Goal: Task Accomplishment & Management: Complete application form

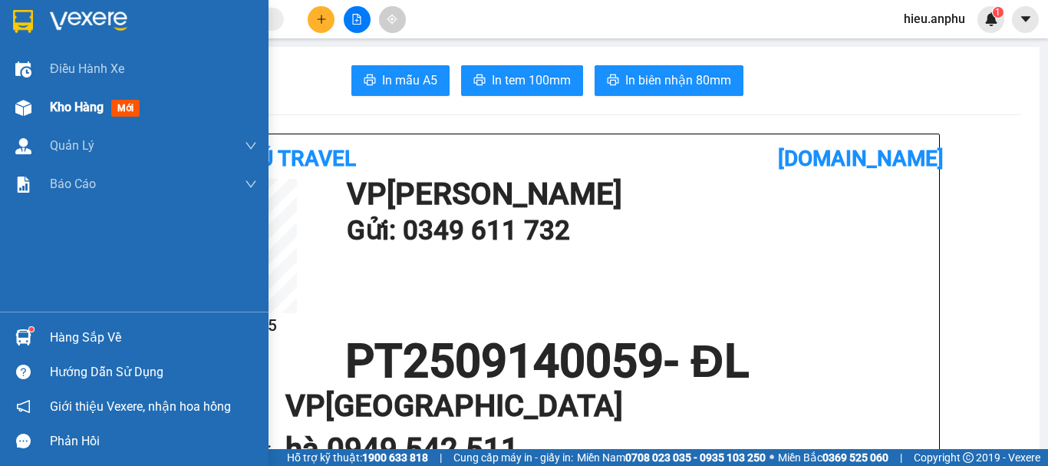
click at [29, 108] on img at bounding box center [23, 108] width 16 height 16
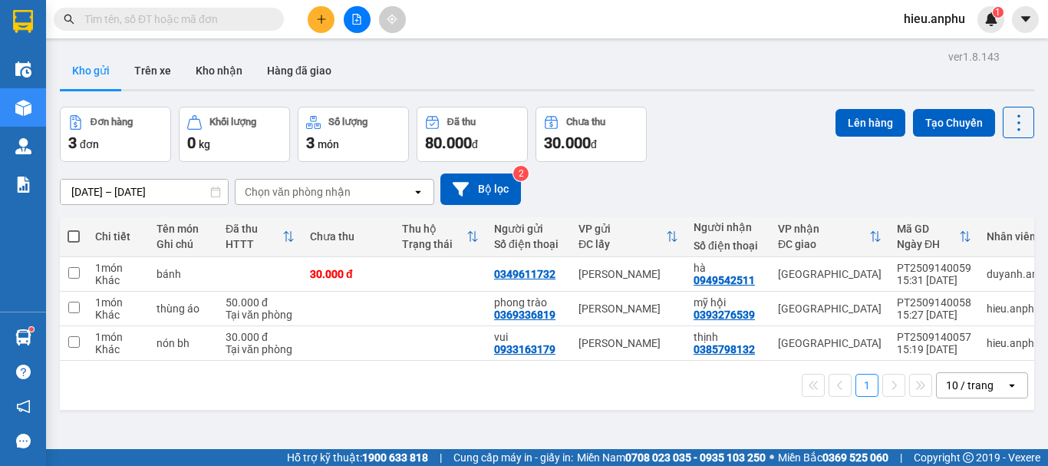
click at [73, 232] on span at bounding box center [74, 236] width 12 height 12
click at [74, 229] on input "checkbox" at bounding box center [74, 229] width 0 height 0
checkbox input "true"
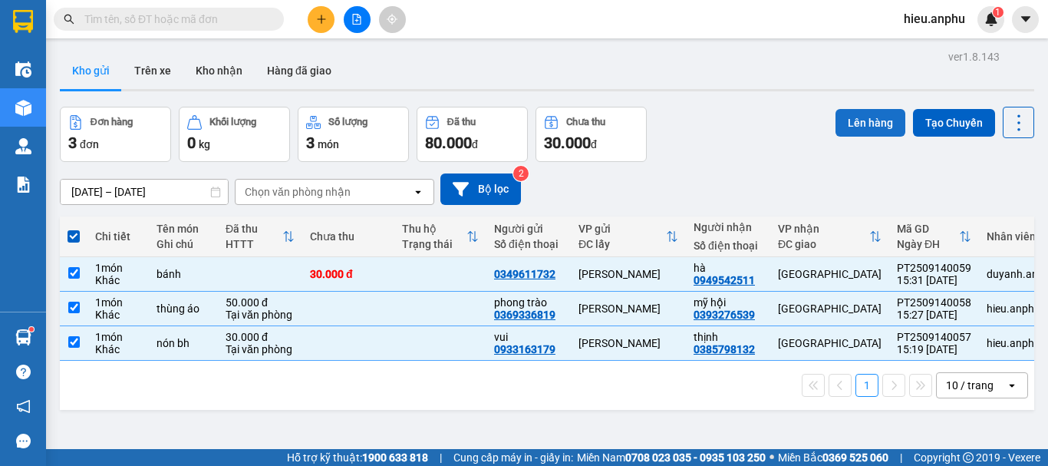
click at [862, 118] on button "Lên hàng" at bounding box center [871, 123] width 70 height 28
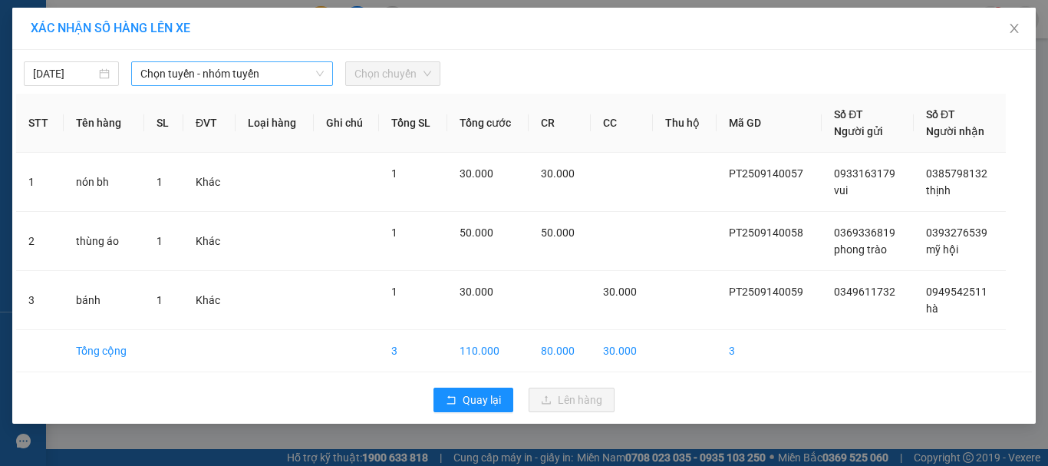
click at [199, 74] on span "Chọn tuyến - nhóm tuyến" at bounding box center [231, 73] width 183 height 23
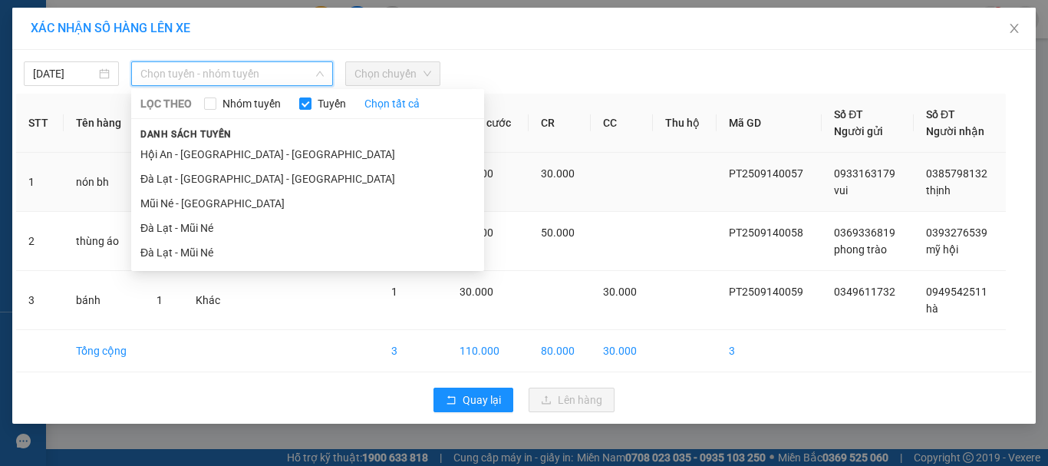
drag, startPoint x: 190, startPoint y: 207, endPoint x: 254, endPoint y: 173, distance: 72.4
click at [190, 203] on li "Mũi Né - [GEOGRAPHIC_DATA]" at bounding box center [307, 203] width 353 height 25
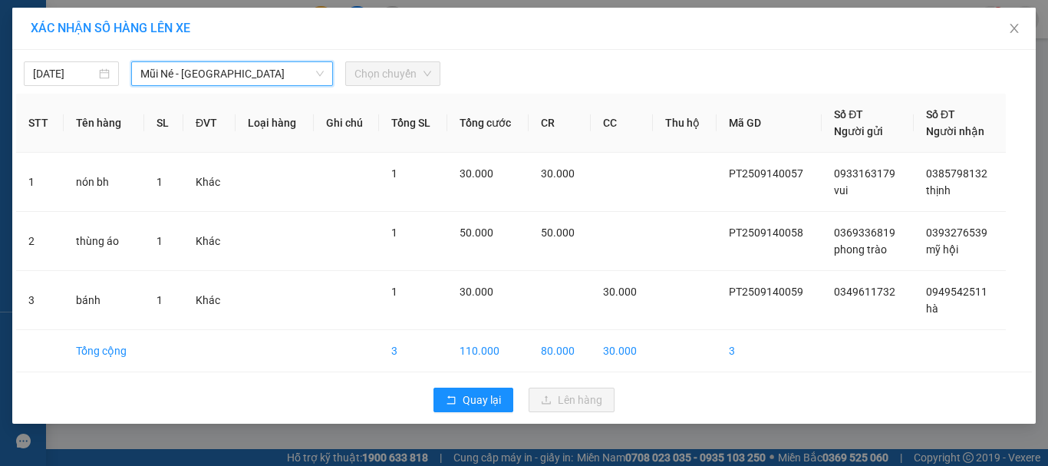
click at [384, 65] on span "Chọn chuyến" at bounding box center [393, 73] width 77 height 23
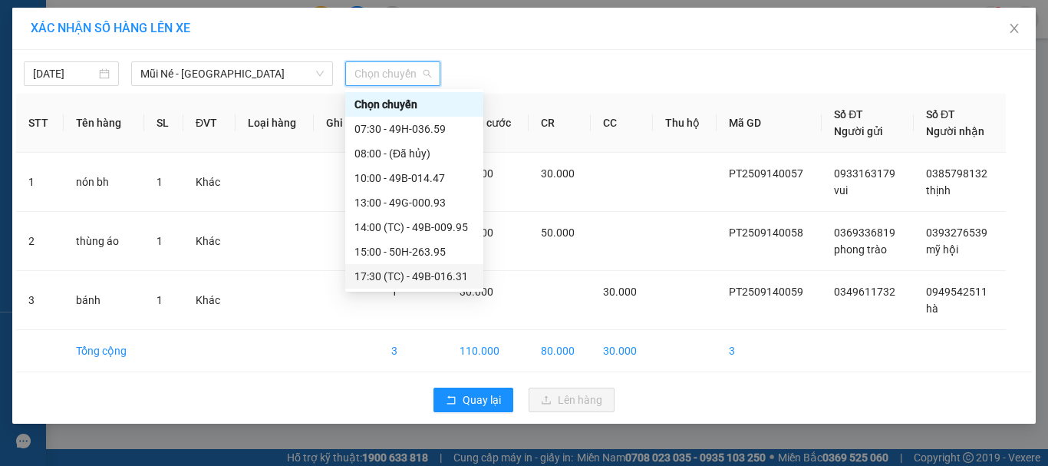
click at [376, 277] on div "17:30 (TC) - 49B-016.31" at bounding box center [415, 276] width 120 height 17
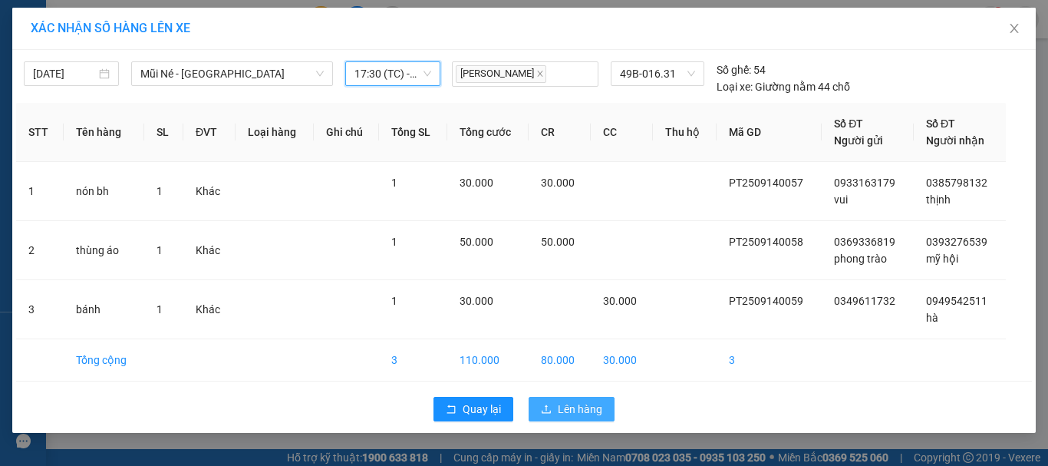
click at [580, 417] on span "Lên hàng" at bounding box center [580, 409] width 45 height 17
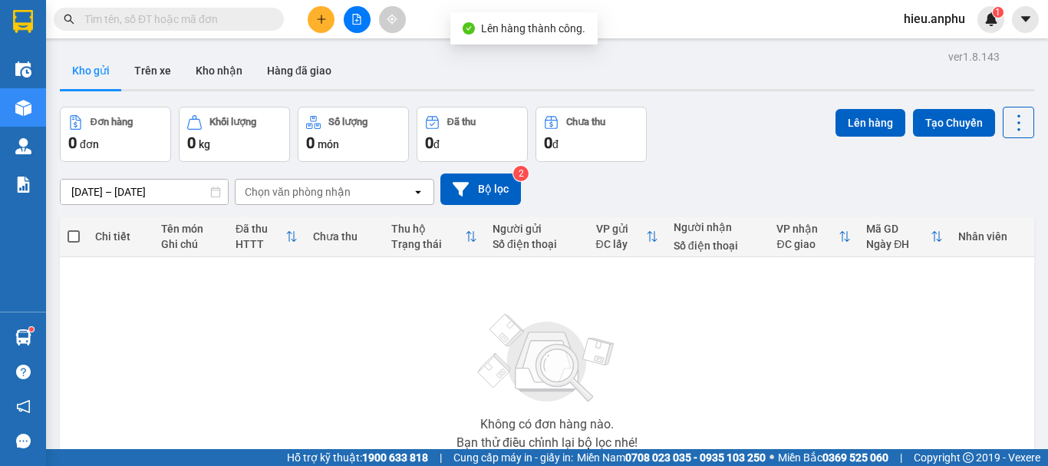
click at [350, 29] on button at bounding box center [357, 19] width 27 height 27
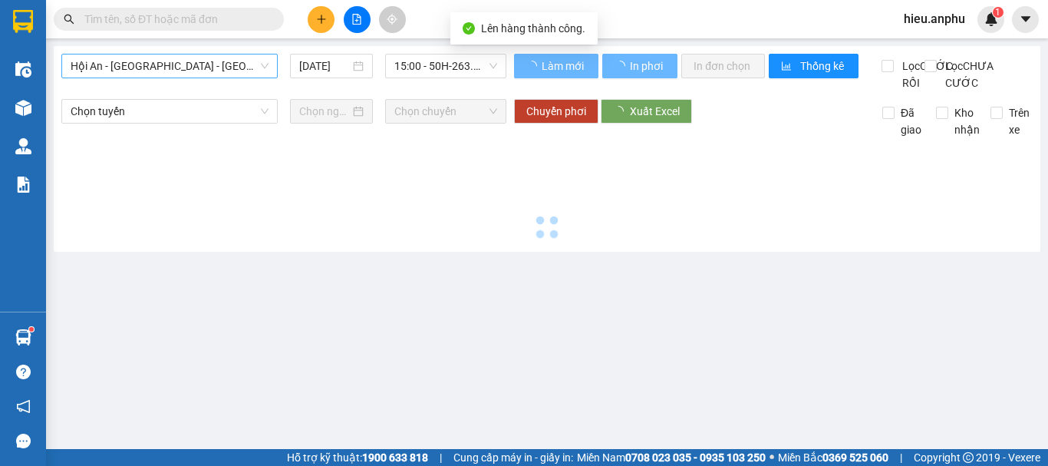
click at [178, 71] on span "Hội An - [GEOGRAPHIC_DATA] - [GEOGRAPHIC_DATA]" at bounding box center [170, 65] width 198 height 23
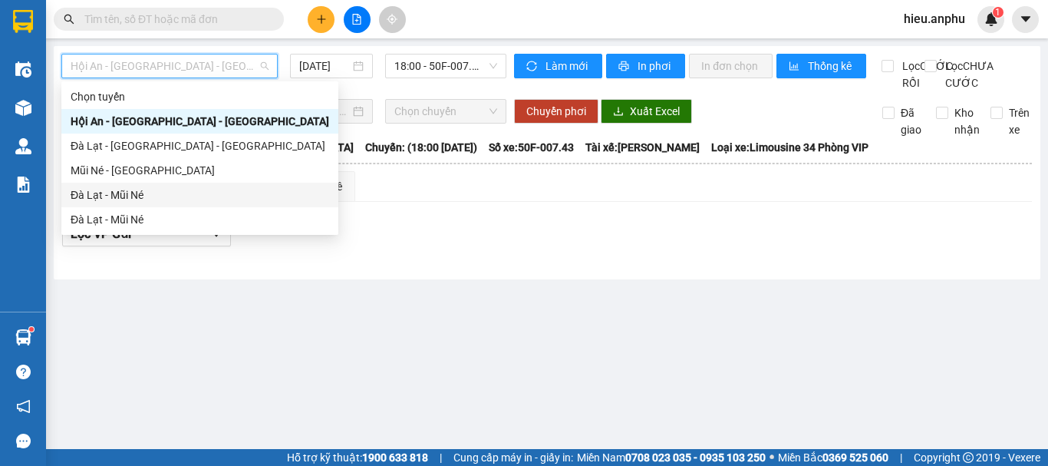
drag, startPoint x: 97, startPoint y: 168, endPoint x: 419, endPoint y: 81, distance: 333.9
click at [101, 167] on div "Mũi Né - [GEOGRAPHIC_DATA]" at bounding box center [200, 170] width 259 height 17
type input "[DATE]"
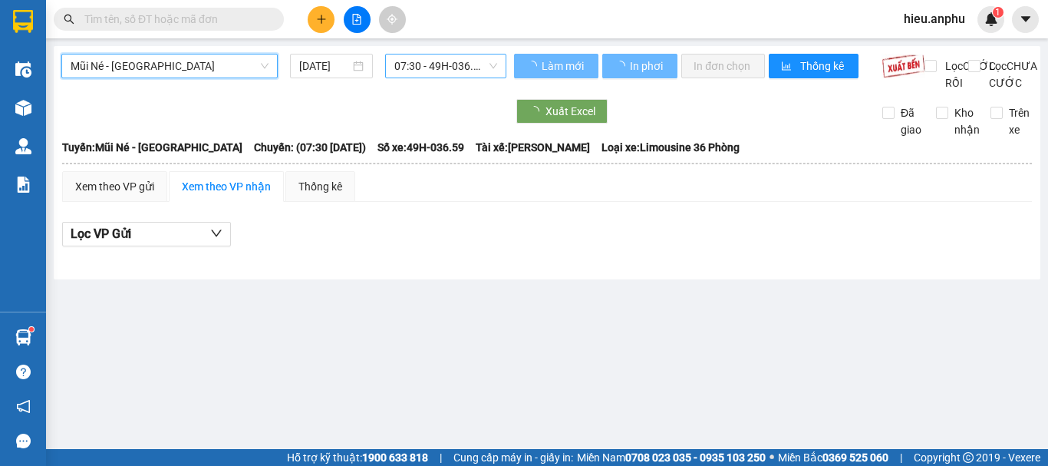
click at [449, 63] on span "07:30 - 49H-036.59" at bounding box center [445, 65] width 103 height 23
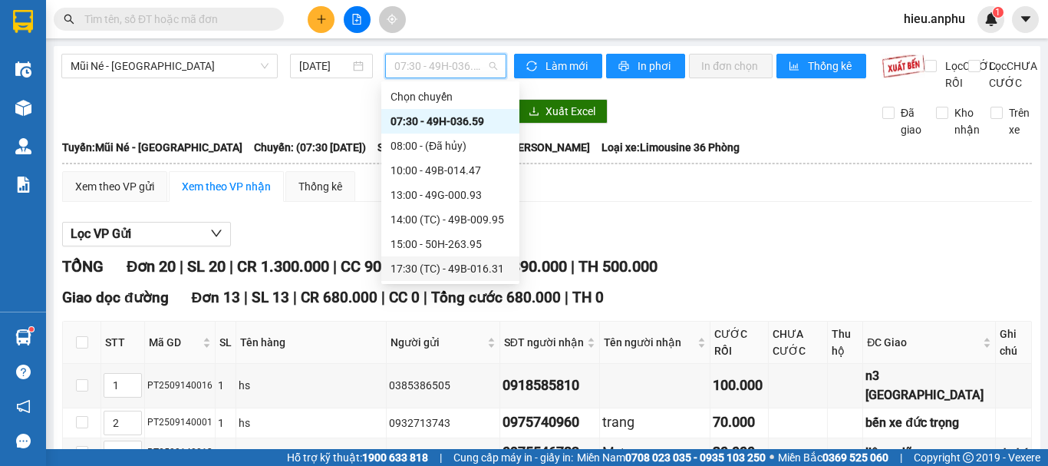
click at [418, 268] on div "17:30 (TC) - 49B-016.31" at bounding box center [451, 268] width 120 height 17
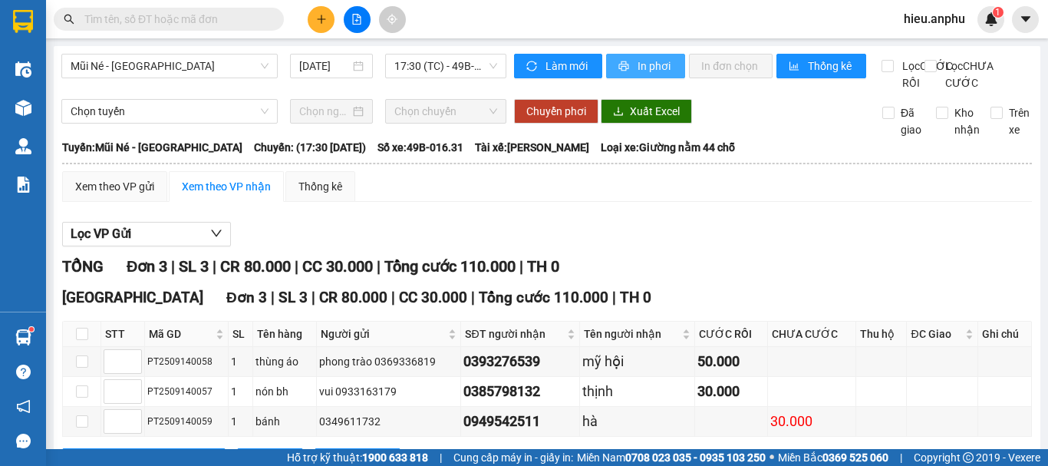
click at [638, 64] on span "In phơi" at bounding box center [655, 66] width 35 height 17
click at [321, 23] on icon "plus" at bounding box center [321, 19] width 11 height 11
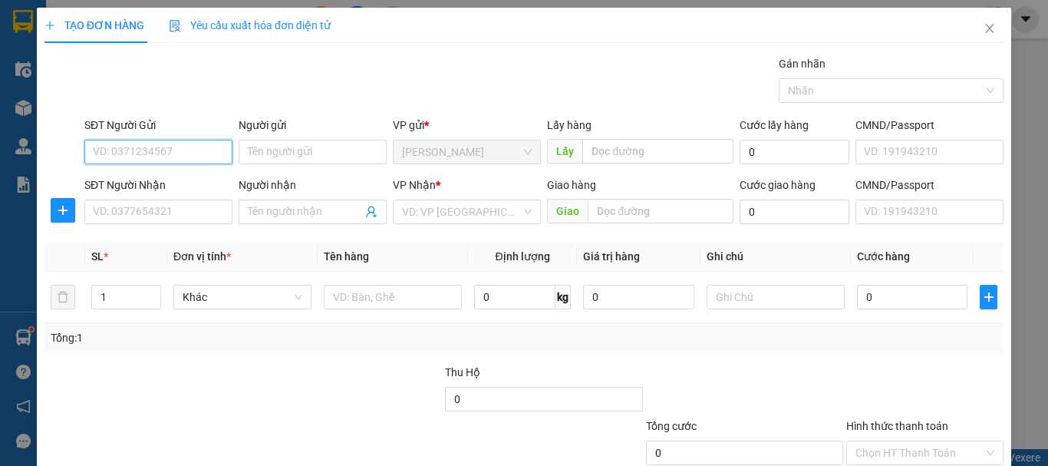
click at [157, 151] on input "SĐT Người Gửi" at bounding box center [158, 152] width 148 height 25
type input "0931306651"
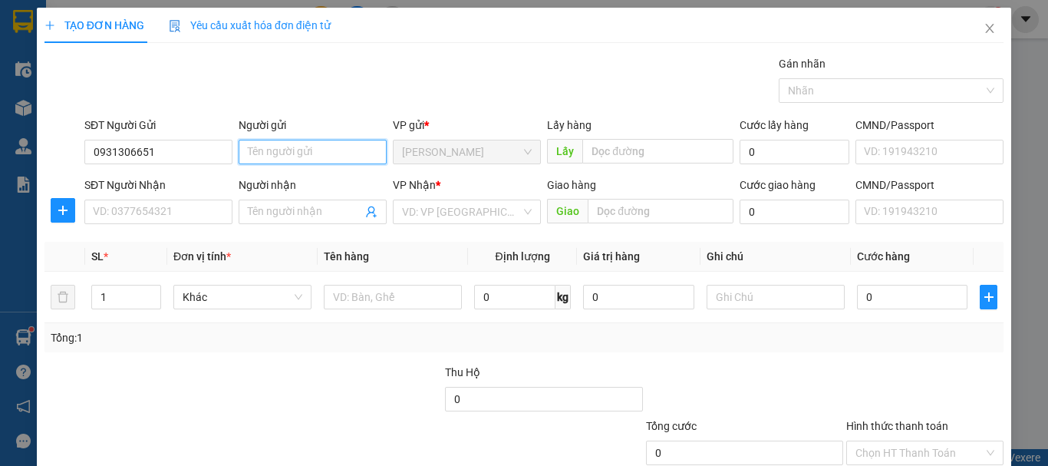
click at [292, 157] on input "Người gửi" at bounding box center [313, 152] width 148 height 25
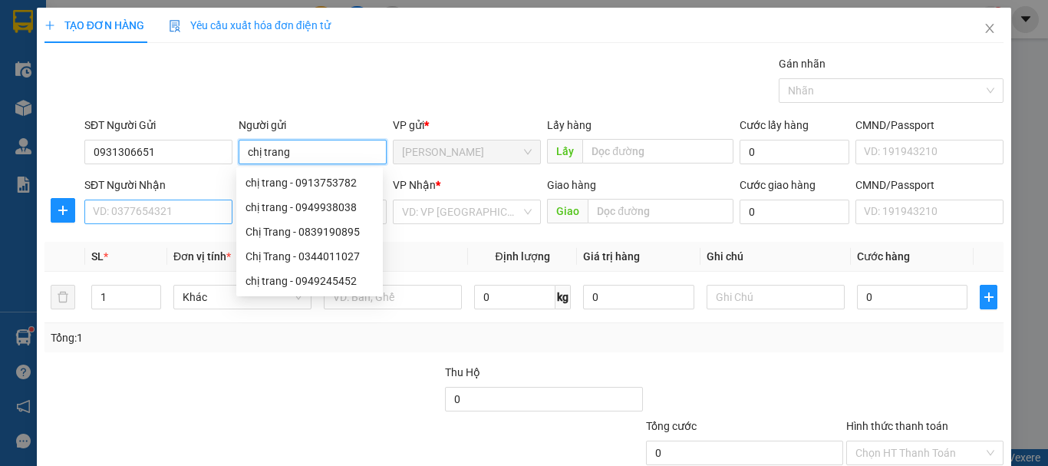
type input "chị trang"
click at [114, 219] on input "SĐT Người Nhận" at bounding box center [158, 212] width 148 height 25
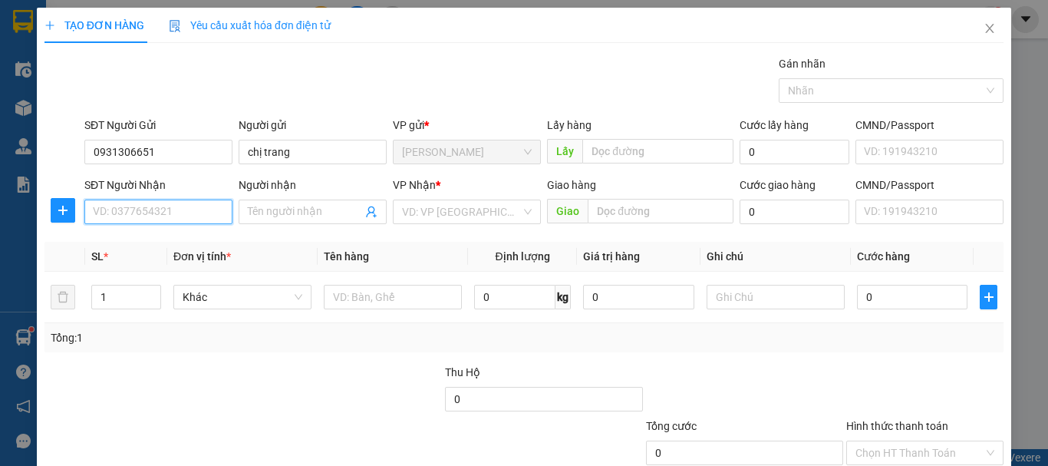
click at [153, 206] on input "SĐT Người Nhận" at bounding box center [158, 212] width 148 height 25
click at [279, 194] on div "Người nhận" at bounding box center [313, 187] width 148 height 23
click at [278, 199] on div "Người nhận" at bounding box center [313, 187] width 148 height 23
click at [278, 206] on input "Người nhận" at bounding box center [305, 211] width 114 height 17
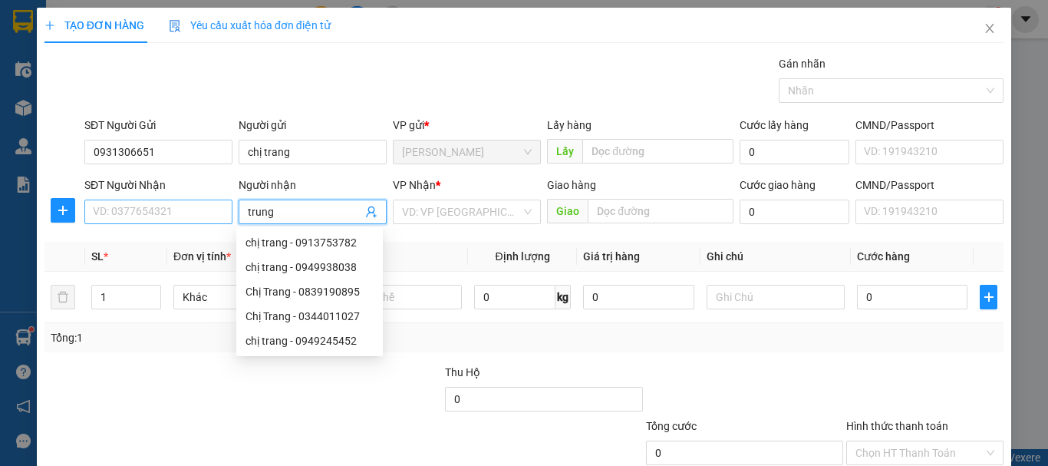
type input "trung"
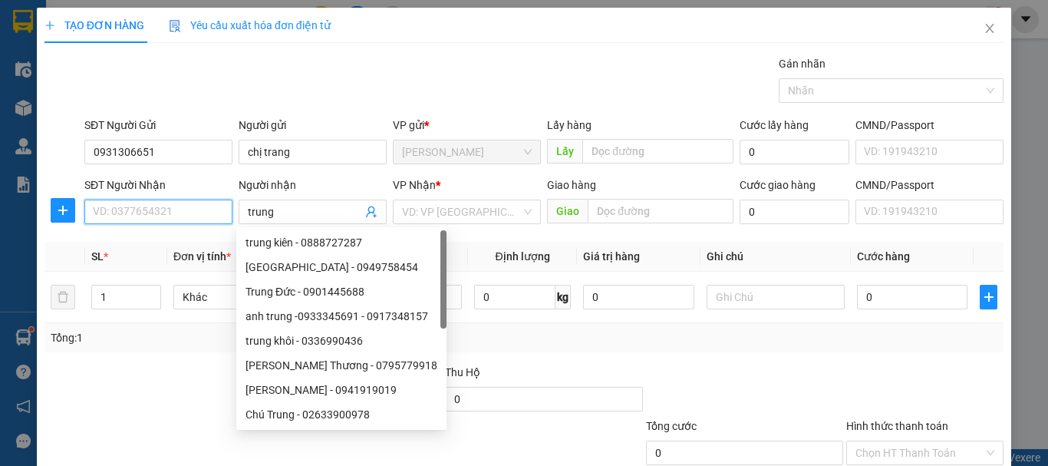
click at [165, 219] on input "SĐT Người Nhận" at bounding box center [158, 212] width 148 height 25
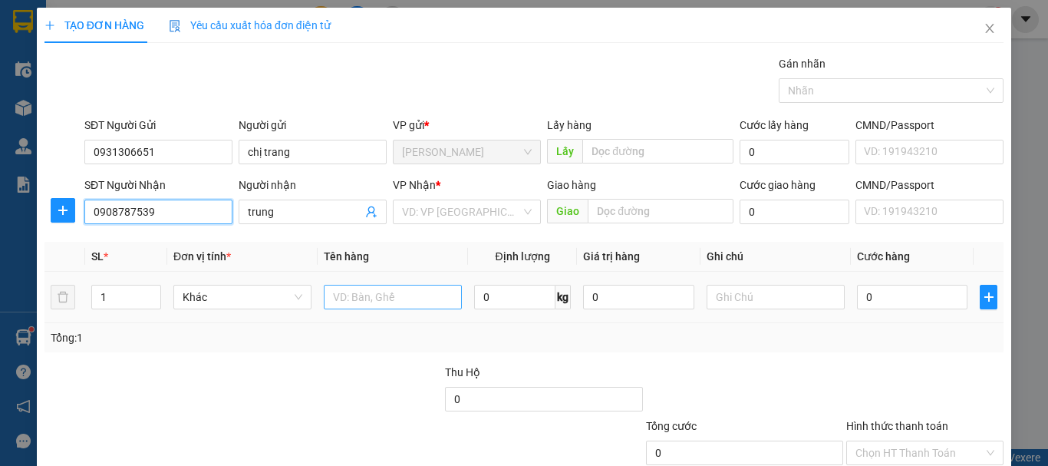
type input "0908787539"
click at [387, 298] on input "text" at bounding box center [393, 297] width 138 height 25
type input "thùng máy tính cpu + bàn phím"
click at [890, 312] on div "0" at bounding box center [912, 297] width 110 height 31
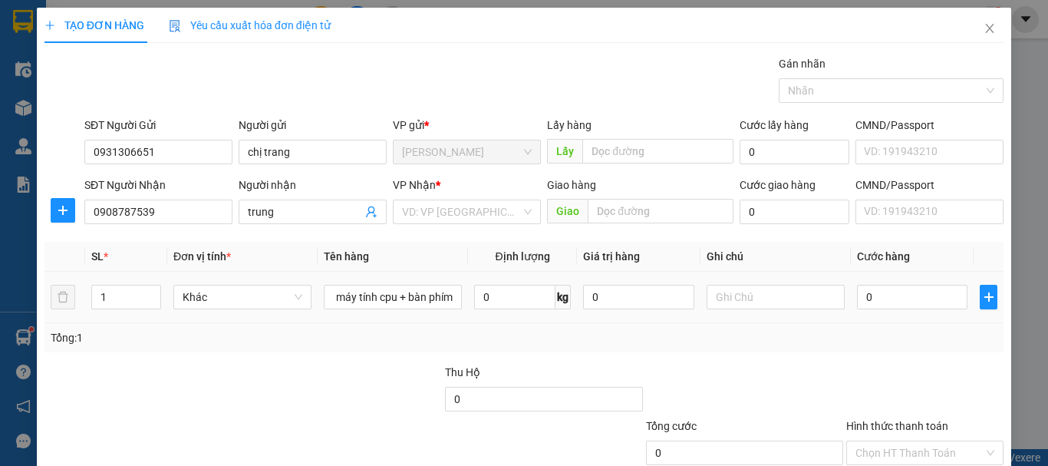
scroll to position [0, 0]
click at [914, 299] on input "0" at bounding box center [912, 297] width 110 height 25
type input "1"
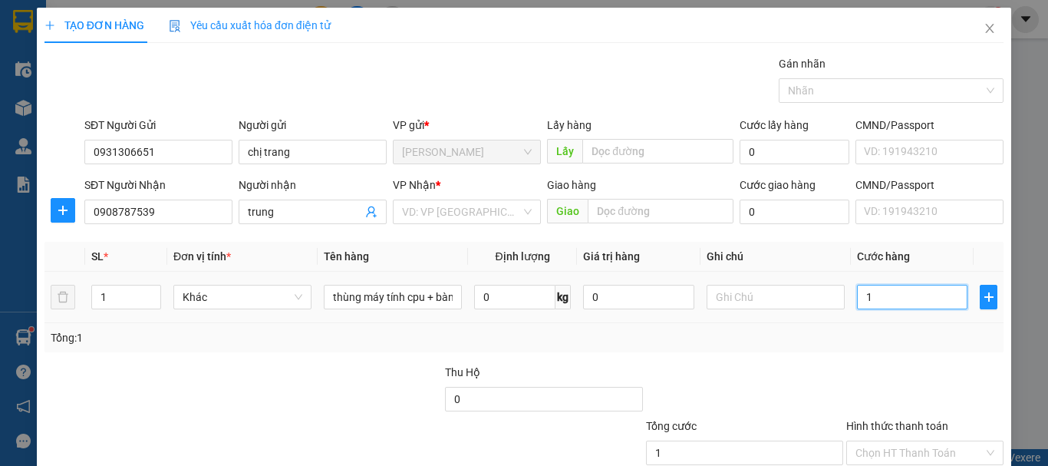
type input "10"
type input "100"
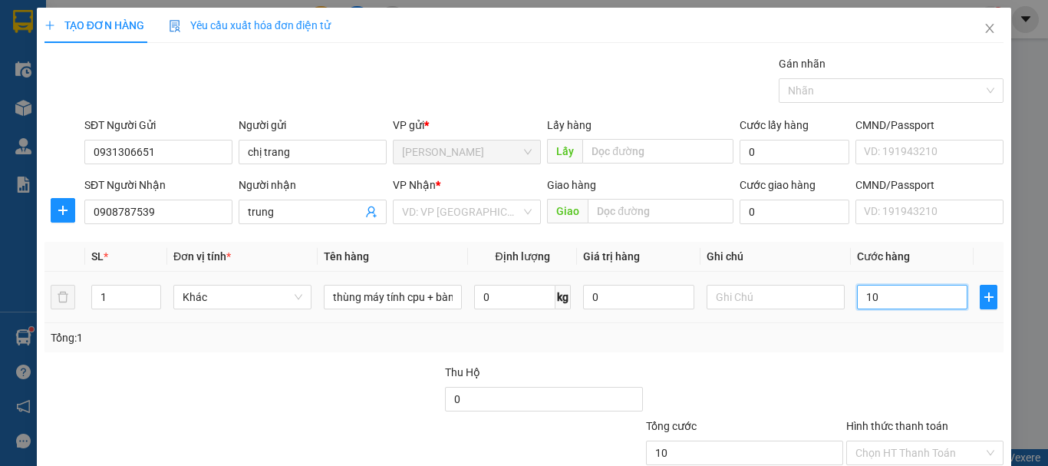
type input "100"
type input "100.000"
click at [879, 315] on td "100.000" at bounding box center [912, 297] width 123 height 51
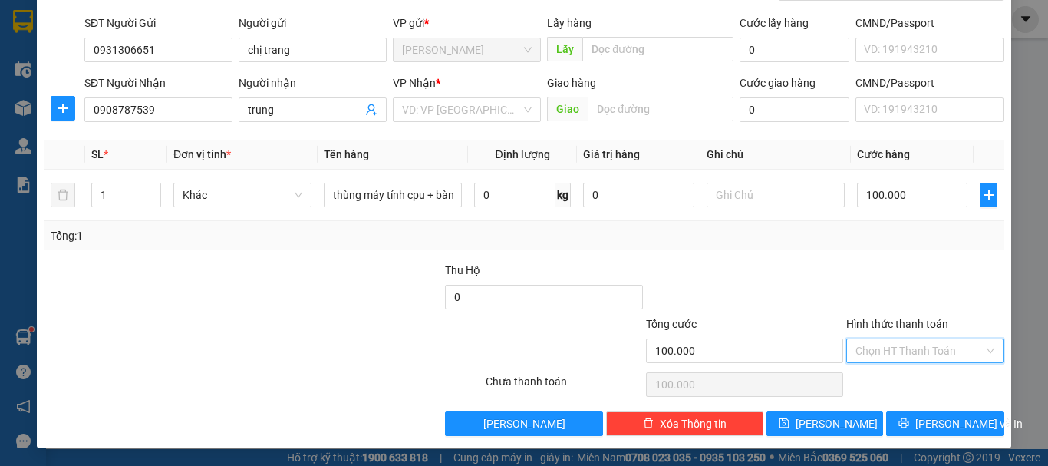
click at [874, 355] on input "Hình thức thanh toán" at bounding box center [920, 350] width 128 height 23
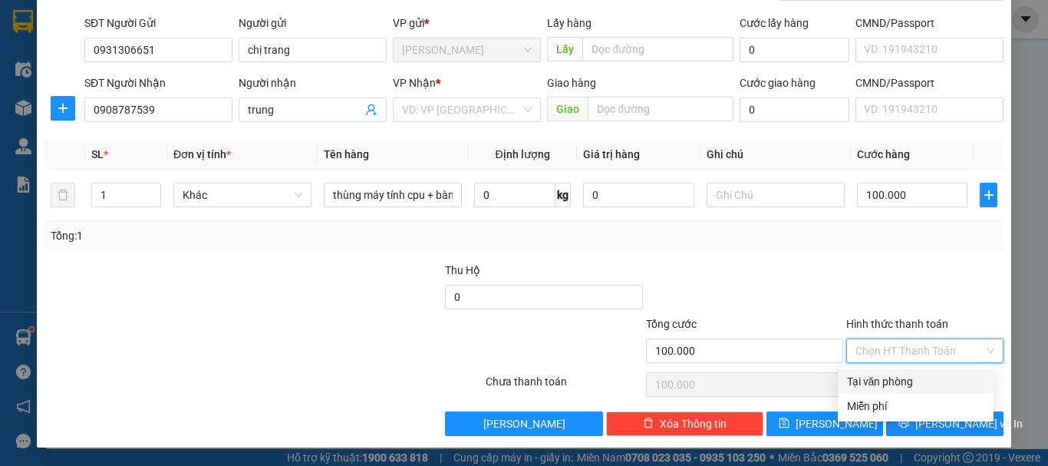
click at [871, 375] on div "Tại văn phòng" at bounding box center [915, 381] width 137 height 17
type input "0"
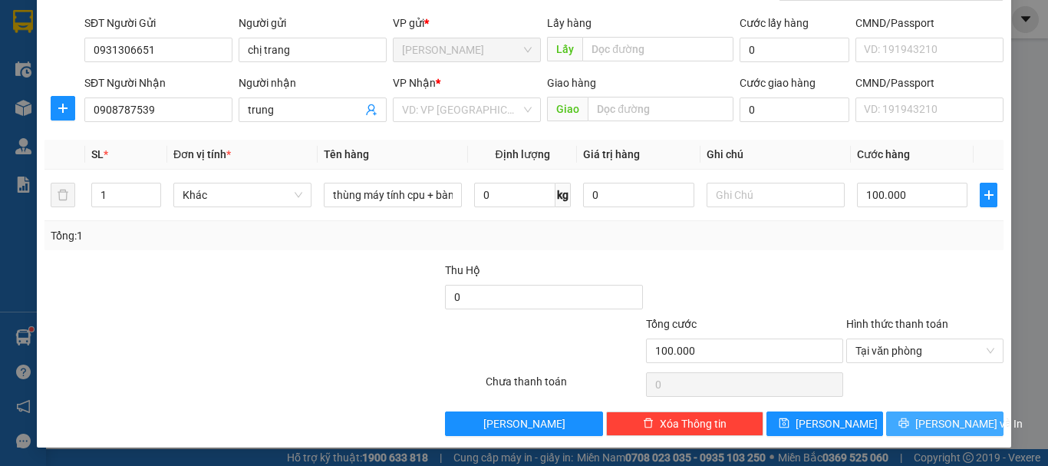
click at [915, 414] on button "[PERSON_NAME] và In" at bounding box center [944, 423] width 117 height 25
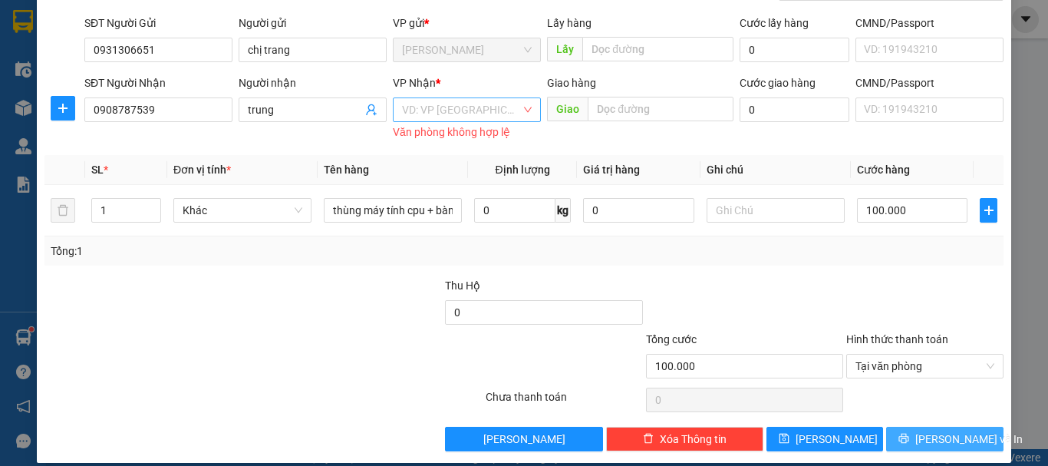
click at [447, 121] on div "VD: VP [GEOGRAPHIC_DATA]" at bounding box center [467, 109] width 148 height 25
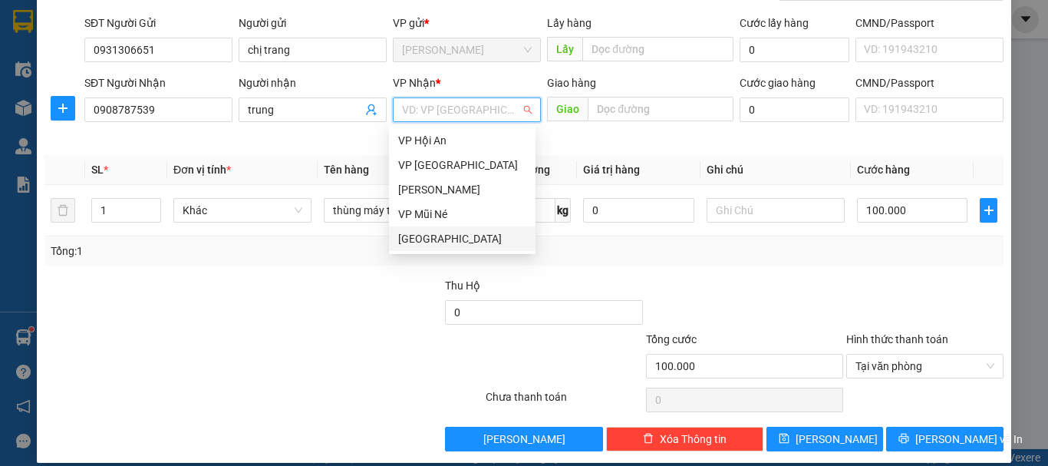
click at [415, 233] on div "[GEOGRAPHIC_DATA]" at bounding box center [462, 238] width 128 height 17
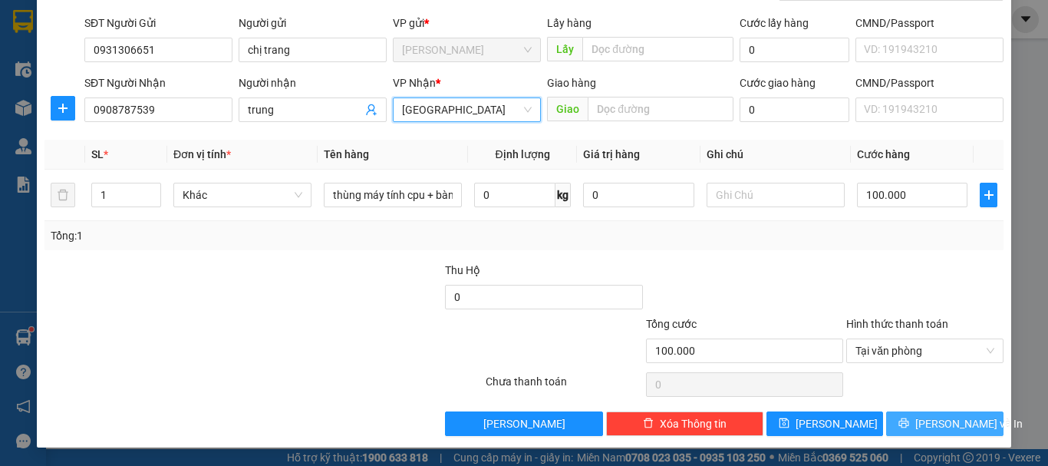
drag, startPoint x: 935, startPoint y: 438, endPoint x: 932, endPoint y: 428, distance: 10.7
click at [934, 434] on div "TẠO ĐƠN HÀNG Yêu cầu xuất hóa đơn điện tử Transit Pickup Surcharge Ids Transit …" at bounding box center [524, 177] width 974 height 542
drag, startPoint x: 928, startPoint y: 425, endPoint x: 854, endPoint y: 394, distance: 80.8
click at [924, 423] on span "[PERSON_NAME] và In" at bounding box center [968, 423] width 107 height 17
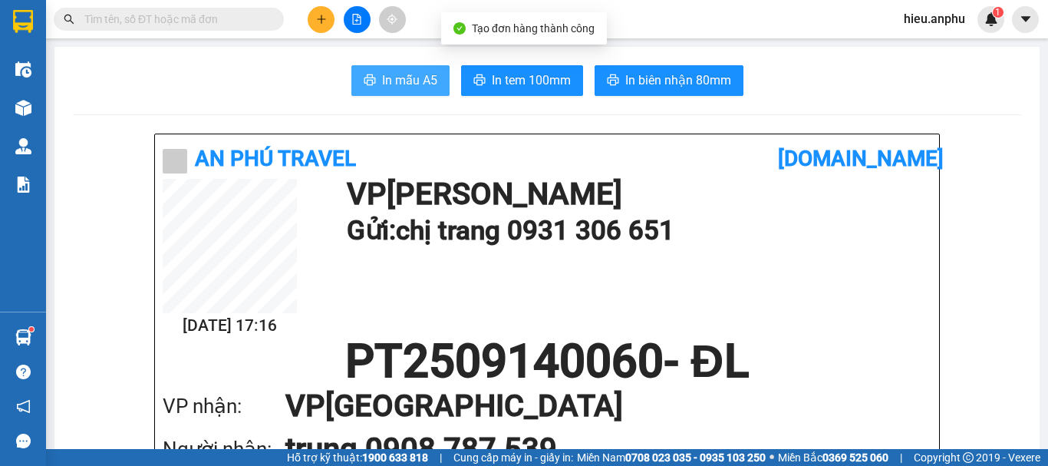
click at [404, 77] on span "In mẫu A5" at bounding box center [409, 80] width 55 height 19
click at [358, 7] on button at bounding box center [357, 19] width 27 height 27
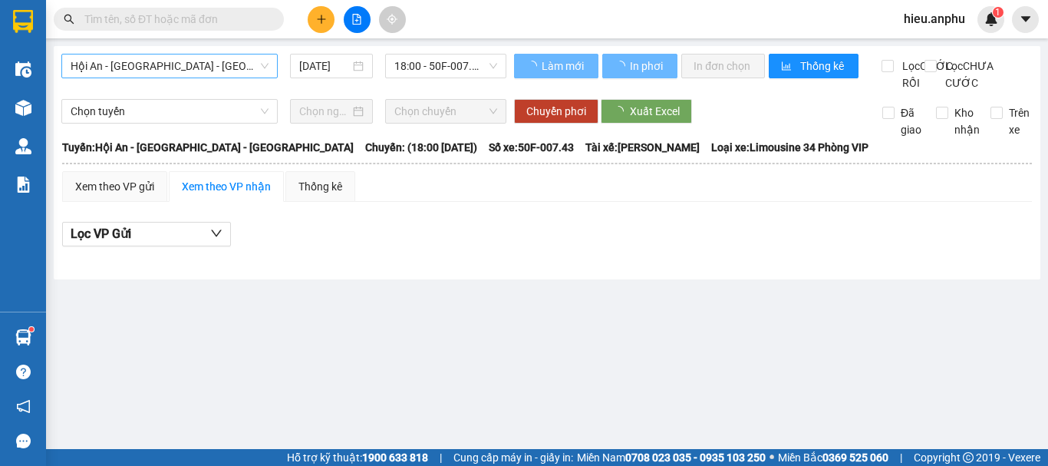
click at [115, 70] on span "Hội An - [GEOGRAPHIC_DATA] - [GEOGRAPHIC_DATA]" at bounding box center [170, 65] width 198 height 23
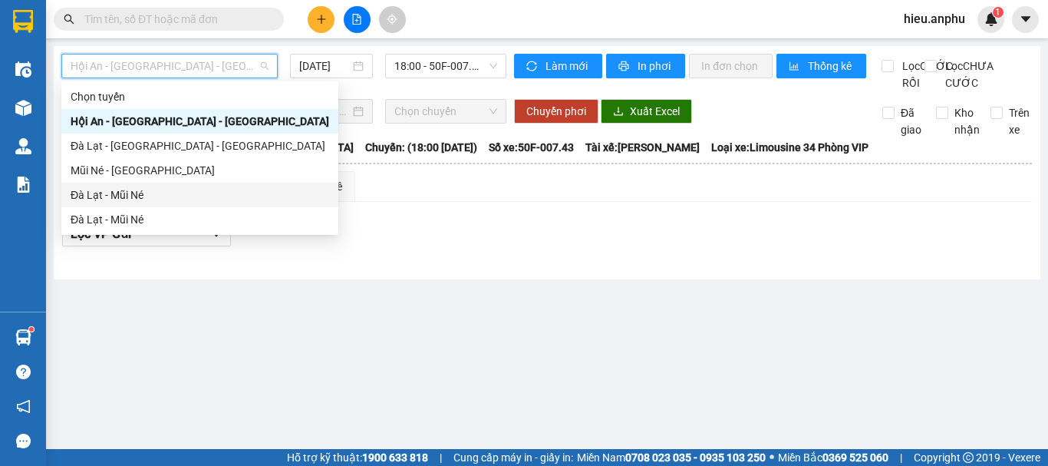
click at [91, 186] on div "Đà Lạt - Mũi Né" at bounding box center [200, 194] width 259 height 17
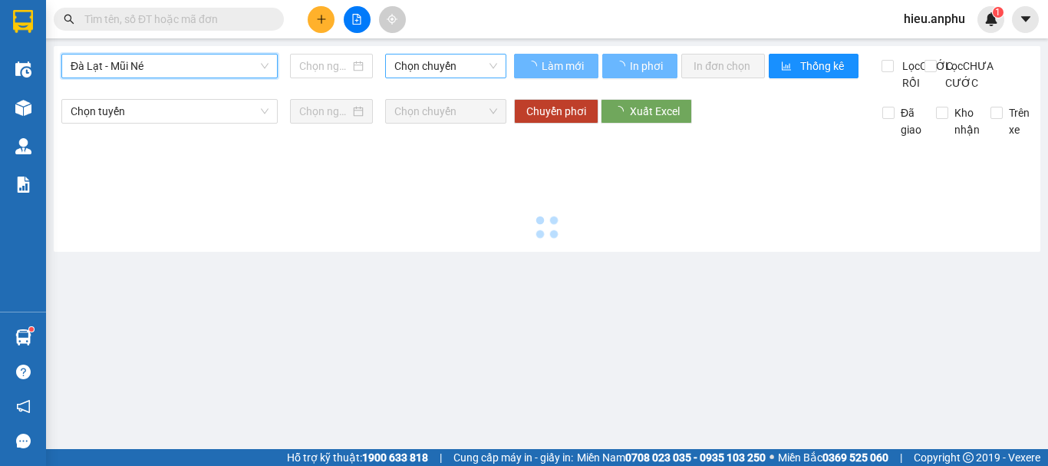
type input "[DATE]"
click at [430, 59] on span "Chọn chuyến" at bounding box center [445, 65] width 103 height 23
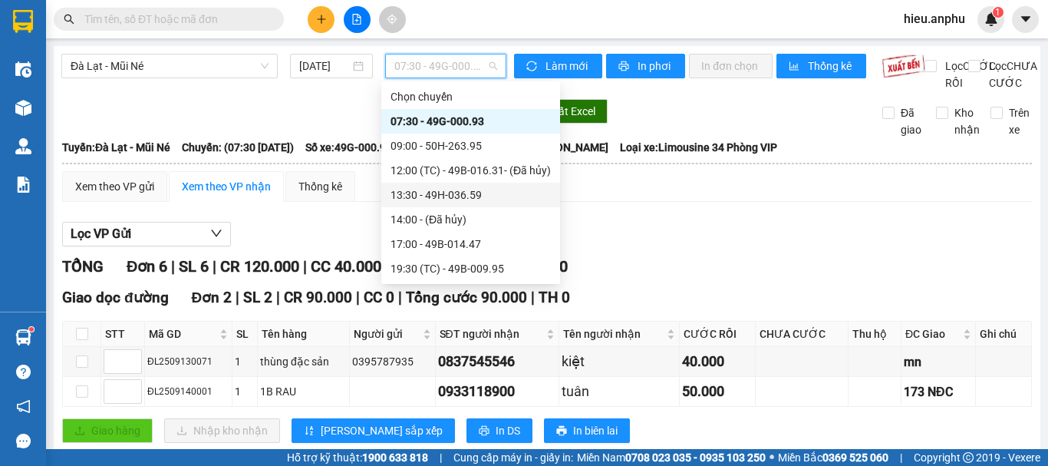
click at [424, 193] on div "13:30 - 49H-036.59" at bounding box center [471, 194] width 160 height 17
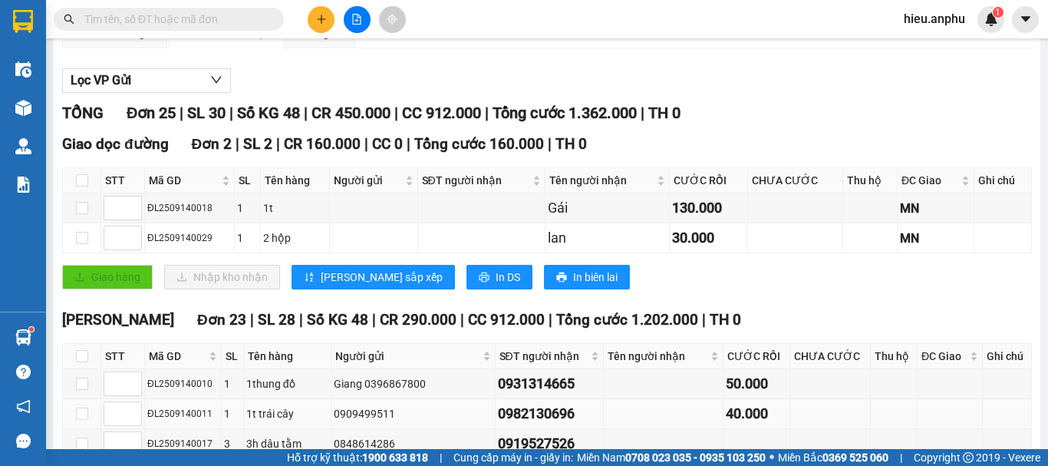
scroll to position [307, 0]
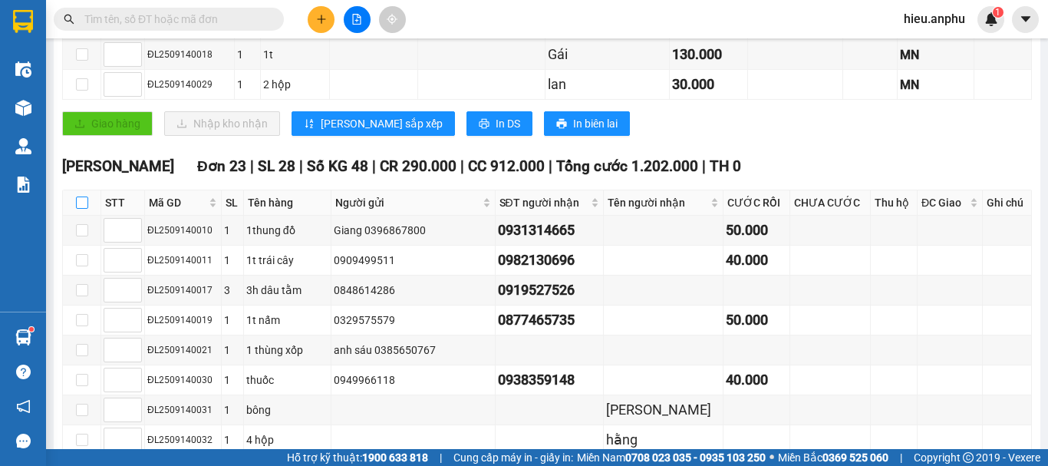
drag, startPoint x: 80, startPoint y: 224, endPoint x: 77, endPoint y: 211, distance: 13.4
click at [80, 209] on input "checkbox" at bounding box center [82, 202] width 12 height 12
checkbox input "true"
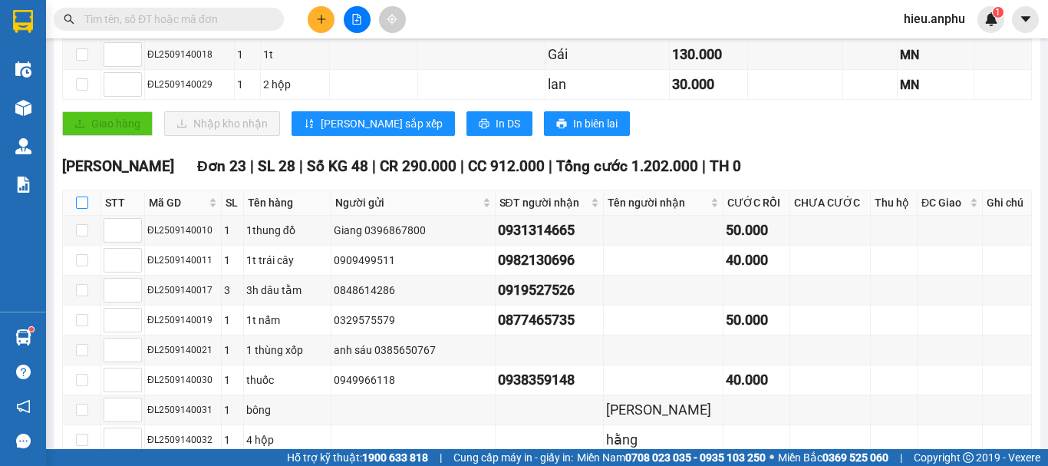
checkbox input "true"
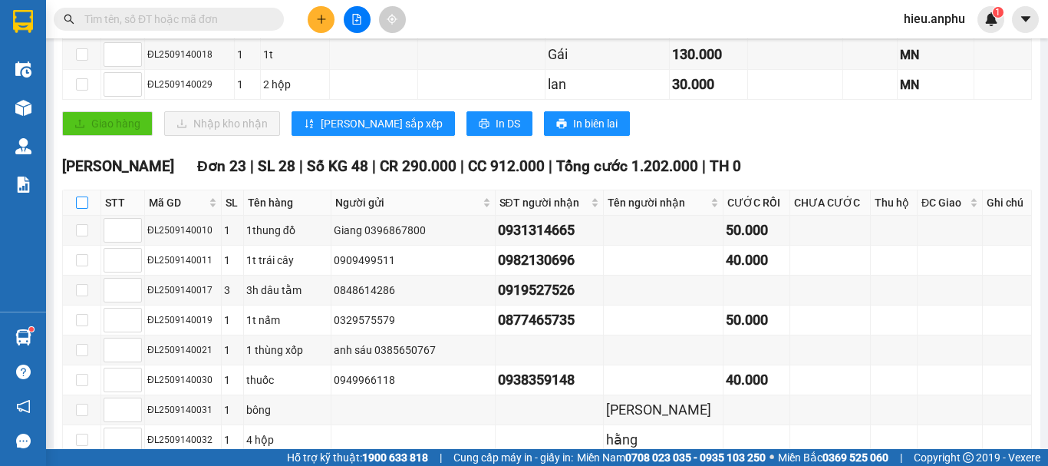
checkbox input "true"
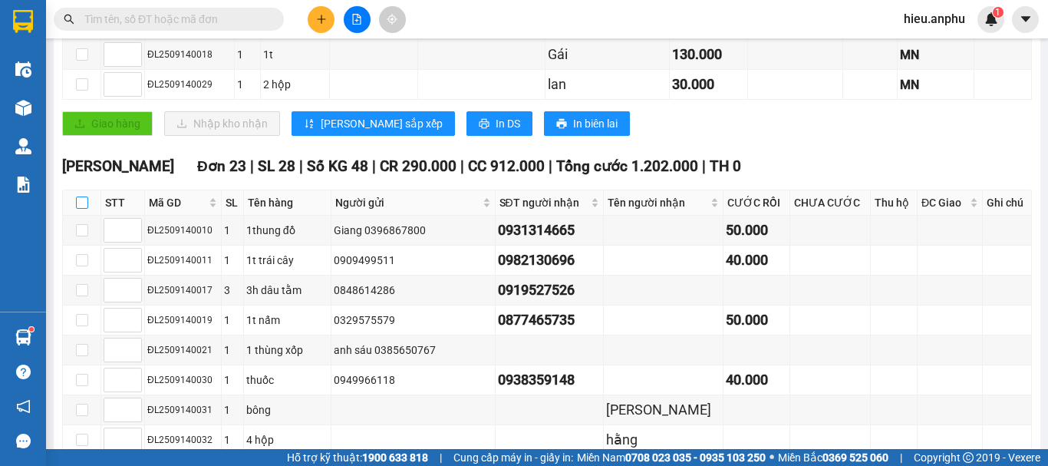
checkbox input "true"
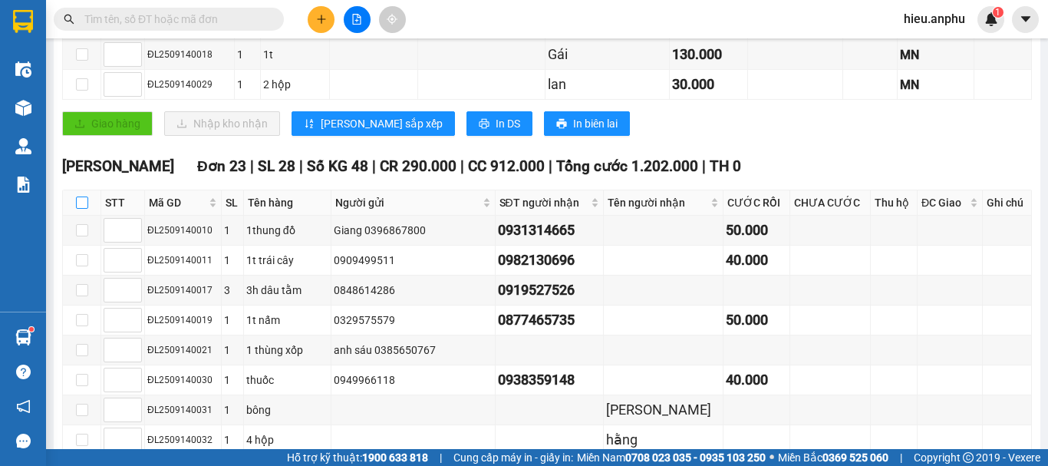
checkbox input "true"
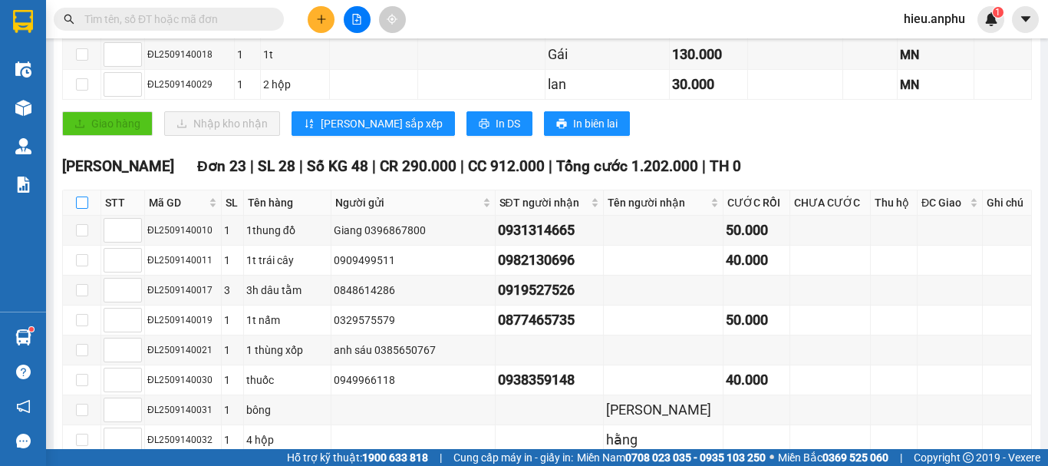
checkbox input "true"
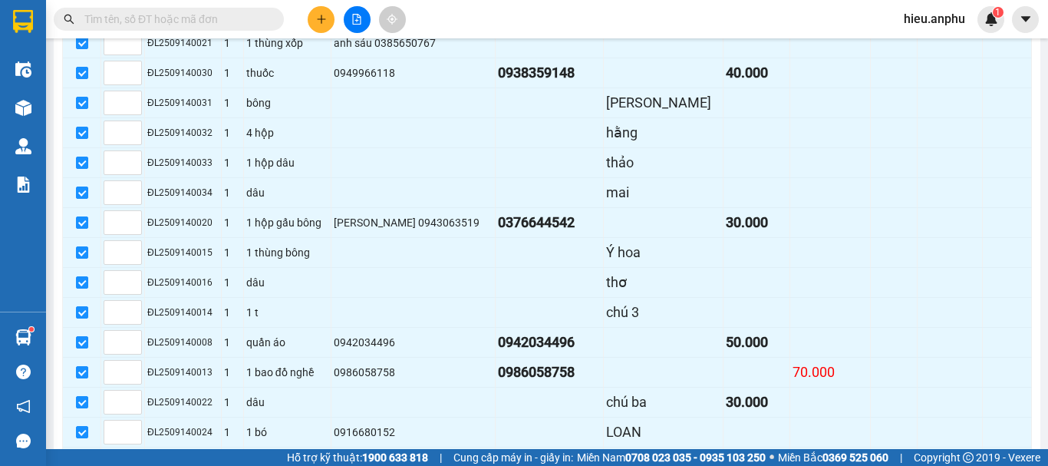
scroll to position [858, 0]
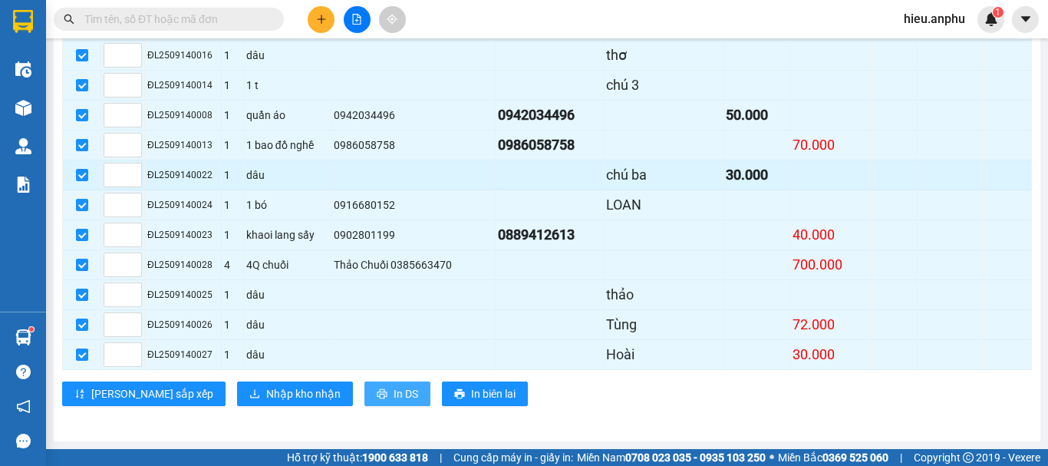
drag, startPoint x: 348, startPoint y: 393, endPoint x: 359, endPoint y: 186, distance: 207.5
click at [394, 392] on span "In DS" at bounding box center [406, 393] width 25 height 17
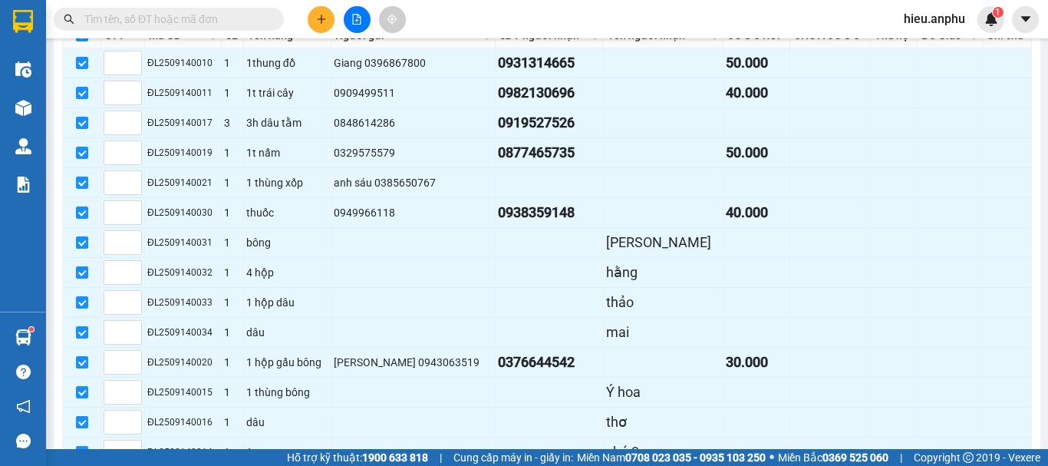
scroll to position [321, 0]
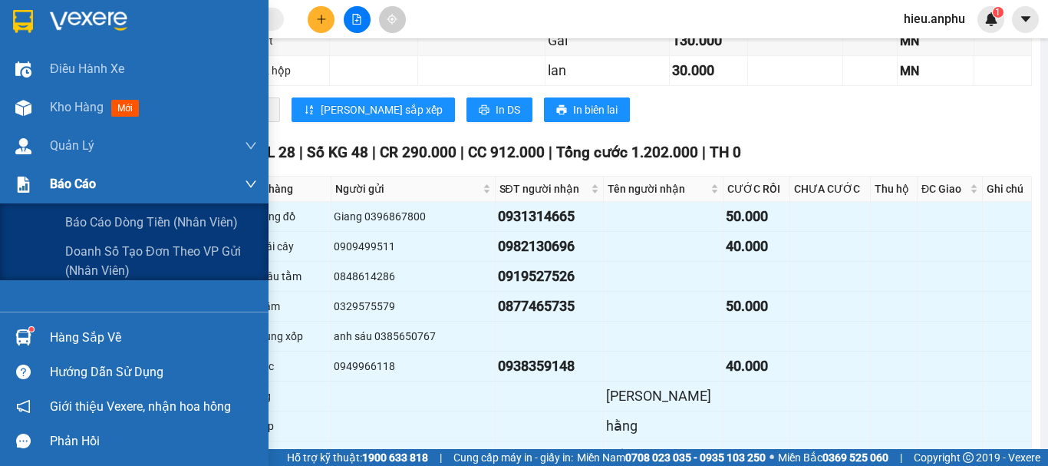
click at [81, 183] on span "Báo cáo" at bounding box center [73, 183] width 46 height 19
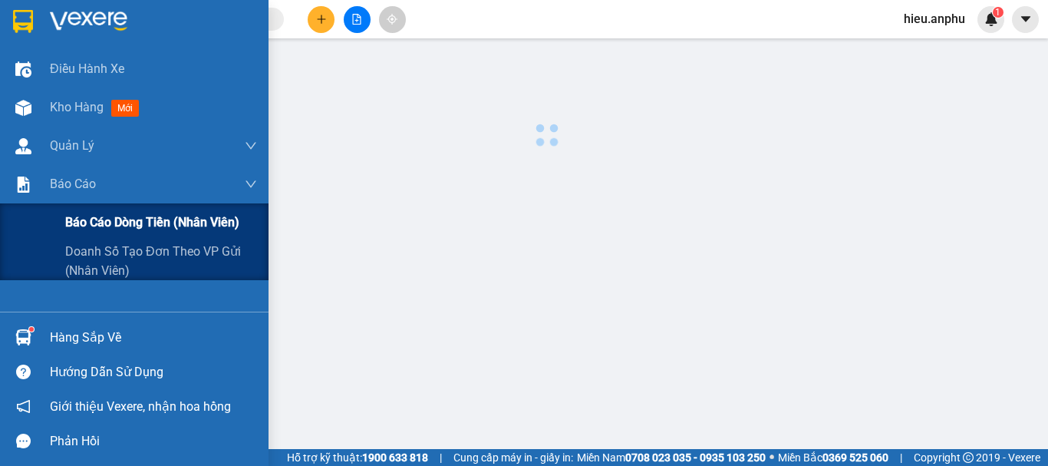
click at [82, 211] on div "Báo cáo dòng tiền (nhân viên)" at bounding box center [161, 222] width 192 height 38
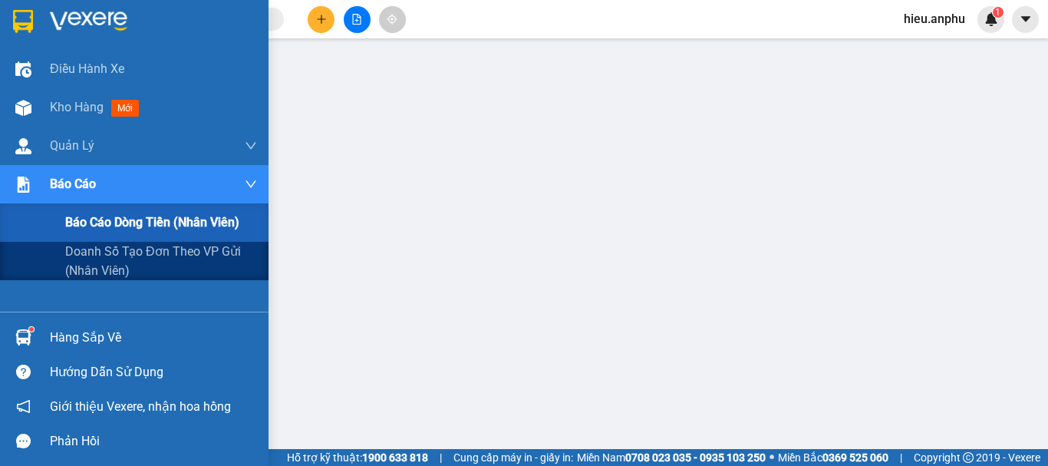
click at [50, 176] on span "Báo cáo" at bounding box center [73, 183] width 46 height 19
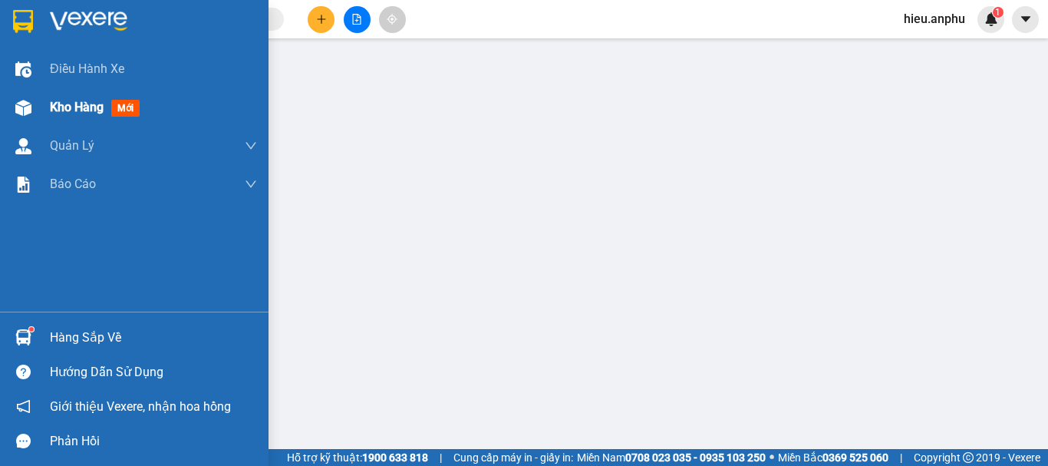
click at [49, 110] on div "Kho hàng mới" at bounding box center [134, 107] width 269 height 38
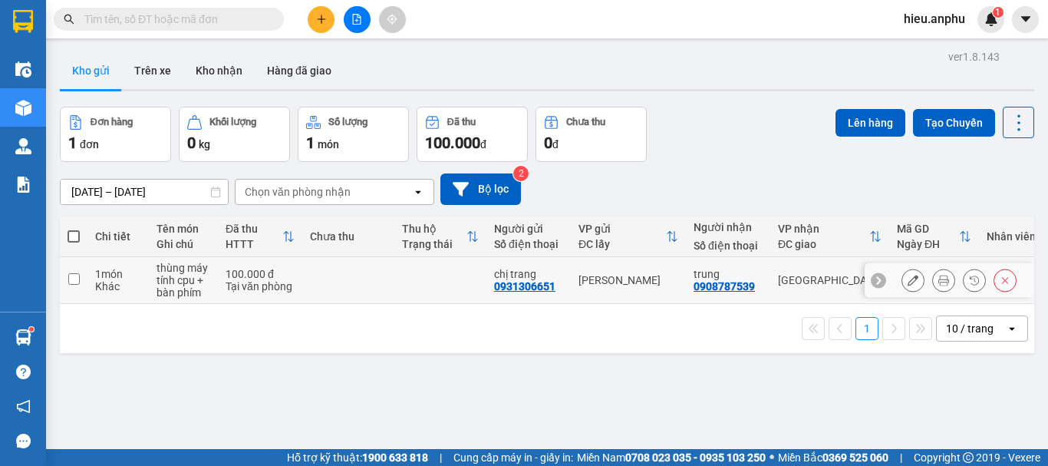
drag, startPoint x: 74, startPoint y: 282, endPoint x: 427, endPoint y: 229, distance: 356.8
click at [74, 281] on input "checkbox" at bounding box center [74, 279] width 12 height 12
checkbox input "true"
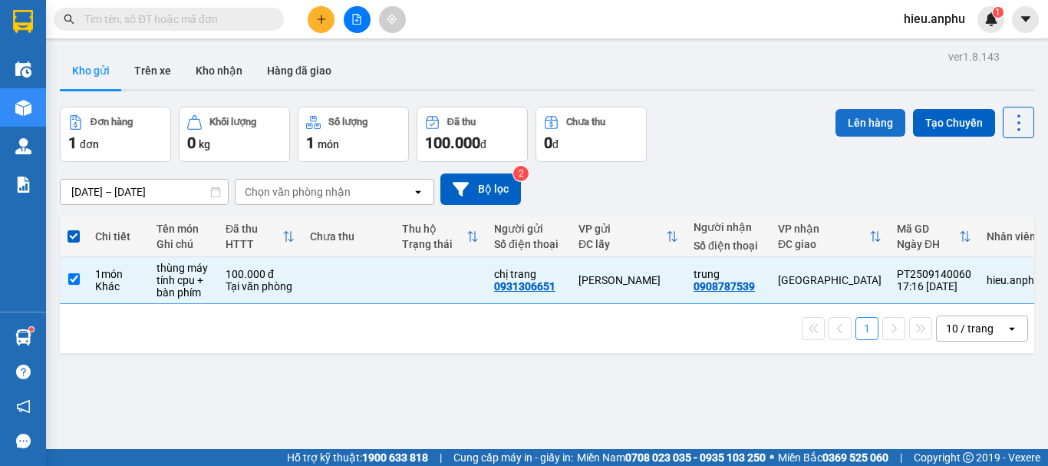
click at [860, 123] on button "Lên hàng" at bounding box center [871, 123] width 70 height 28
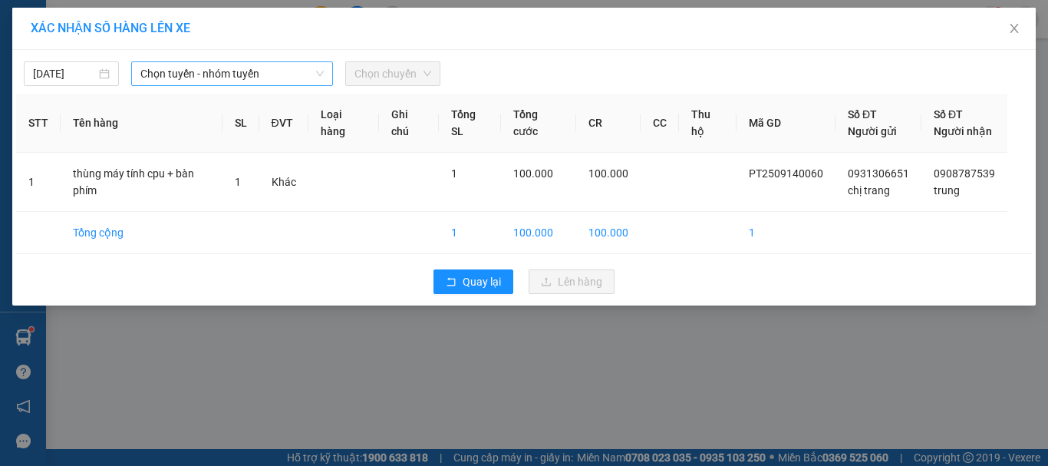
click at [176, 75] on span "Chọn tuyến - nhóm tuyến" at bounding box center [231, 73] width 183 height 23
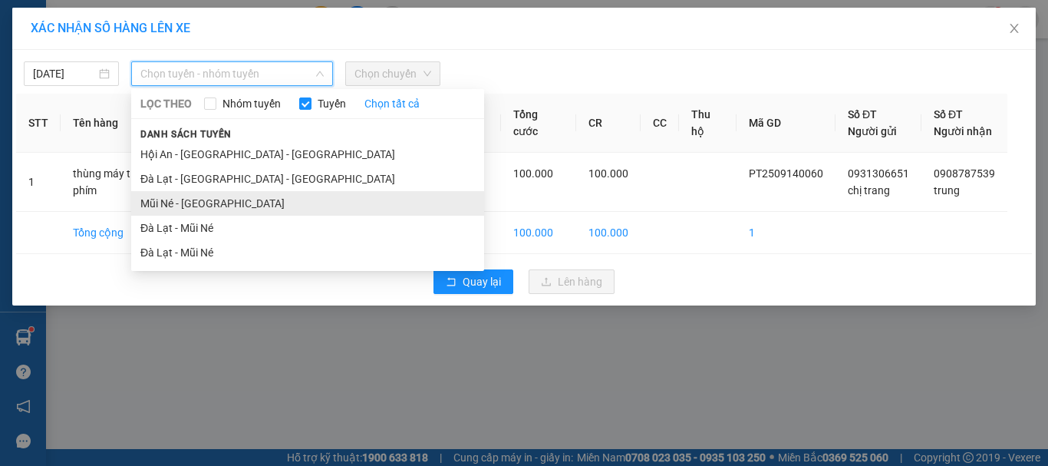
click at [184, 196] on li "Mũi Né - [GEOGRAPHIC_DATA]" at bounding box center [307, 203] width 353 height 25
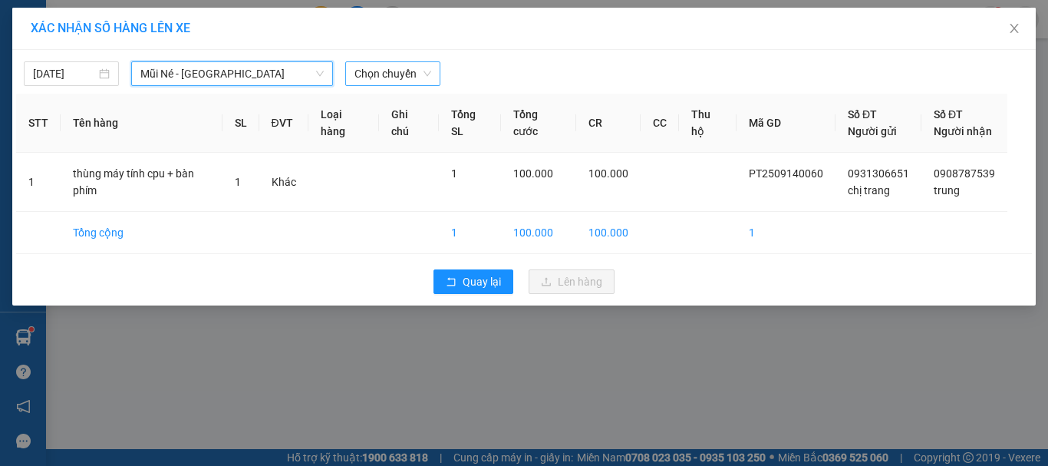
click at [390, 76] on span "Chọn chuyến" at bounding box center [393, 73] width 77 height 23
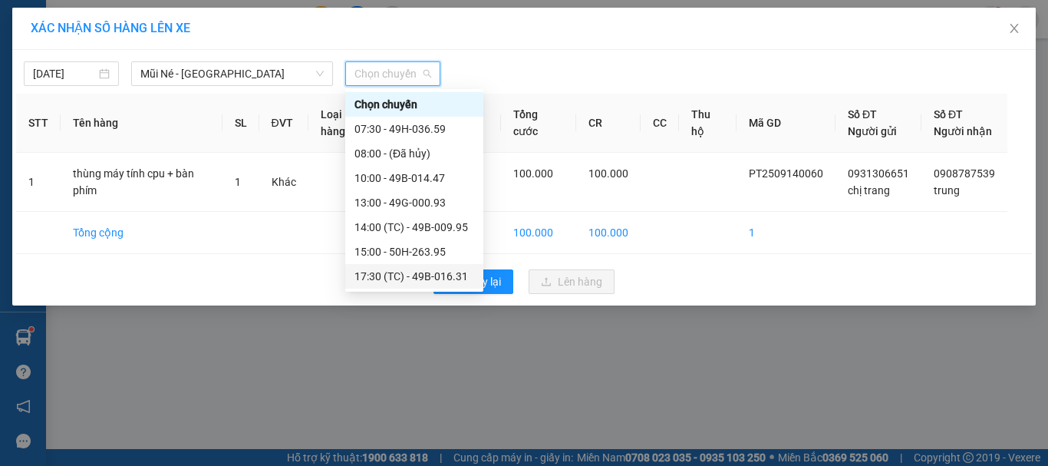
drag, startPoint x: 383, startPoint y: 279, endPoint x: 557, endPoint y: 271, distance: 174.4
click at [384, 279] on div "17:30 (TC) - 49B-016.31" at bounding box center [415, 276] width 120 height 17
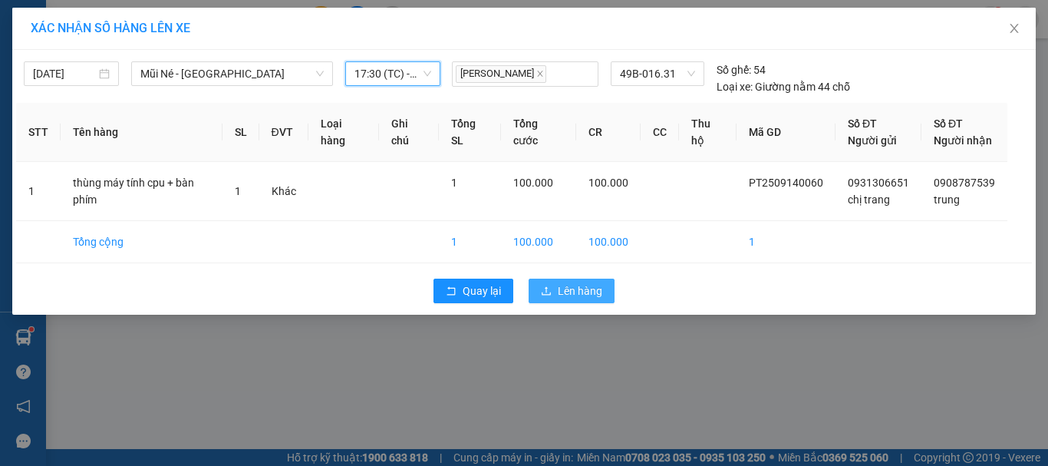
click at [591, 292] on span "Lên hàng" at bounding box center [580, 290] width 45 height 17
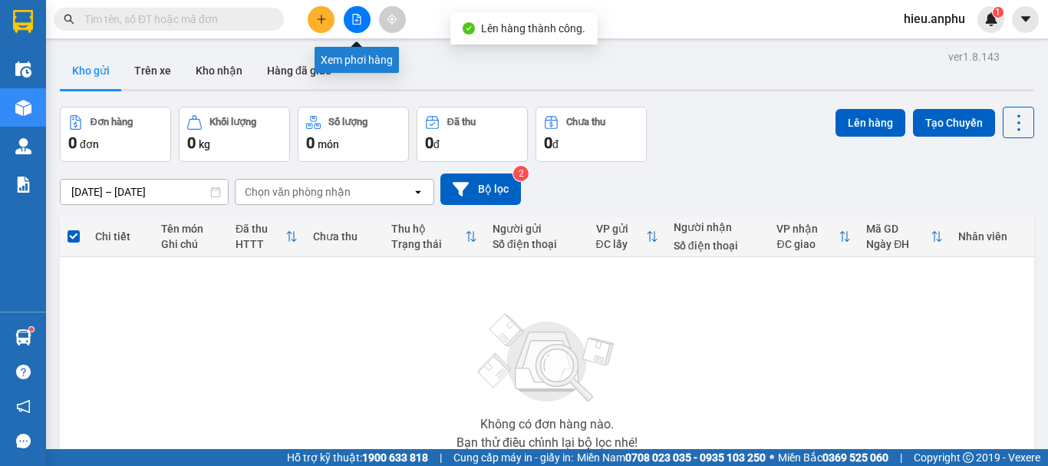
click at [359, 22] on icon "file-add" at bounding box center [356, 19] width 11 height 11
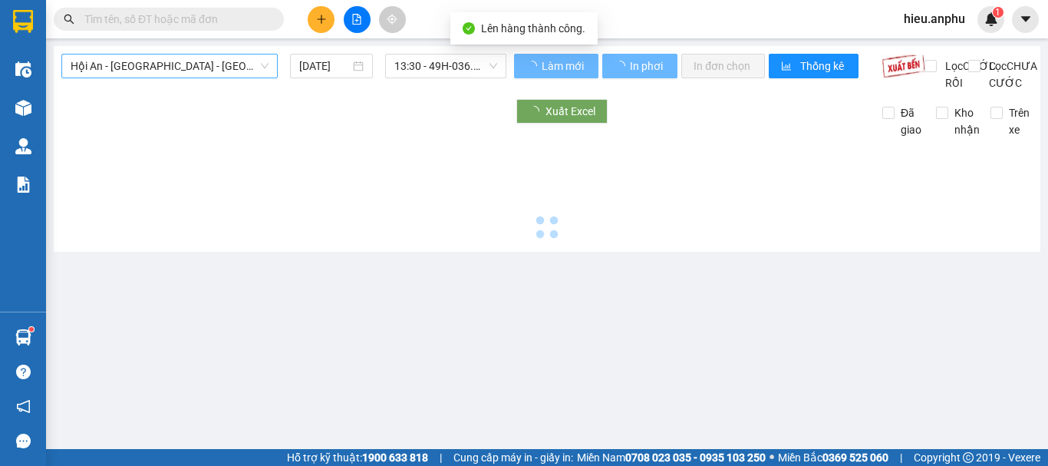
click at [134, 68] on span "Hội An - [GEOGRAPHIC_DATA] - [GEOGRAPHIC_DATA]" at bounding box center [170, 65] width 198 height 23
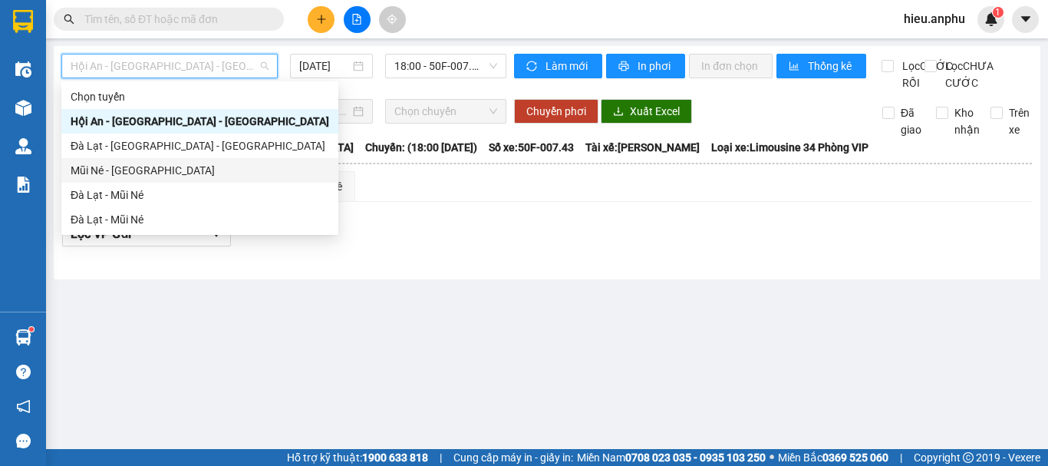
click at [108, 165] on div "Mũi Né - [GEOGRAPHIC_DATA]" at bounding box center [200, 170] width 259 height 17
type input "[DATE]"
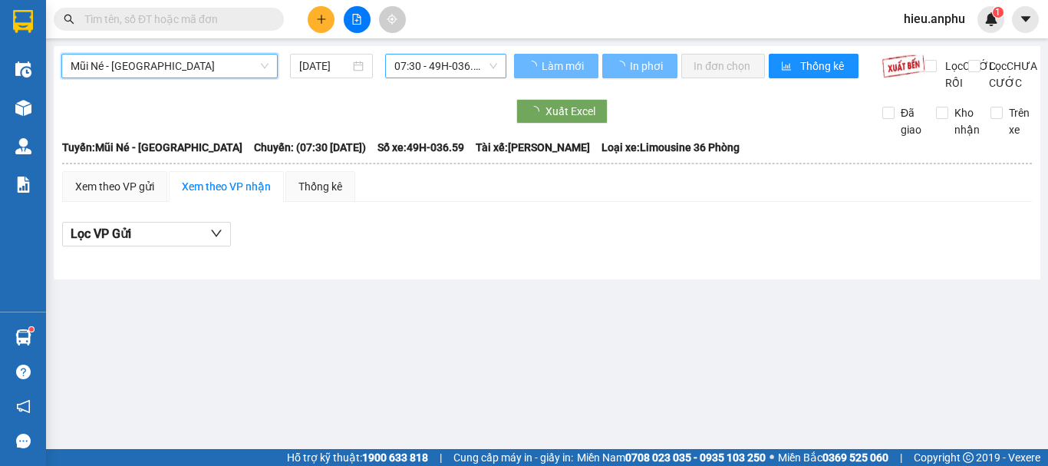
click at [417, 71] on span "07:30 - 49H-036.59" at bounding box center [445, 65] width 103 height 23
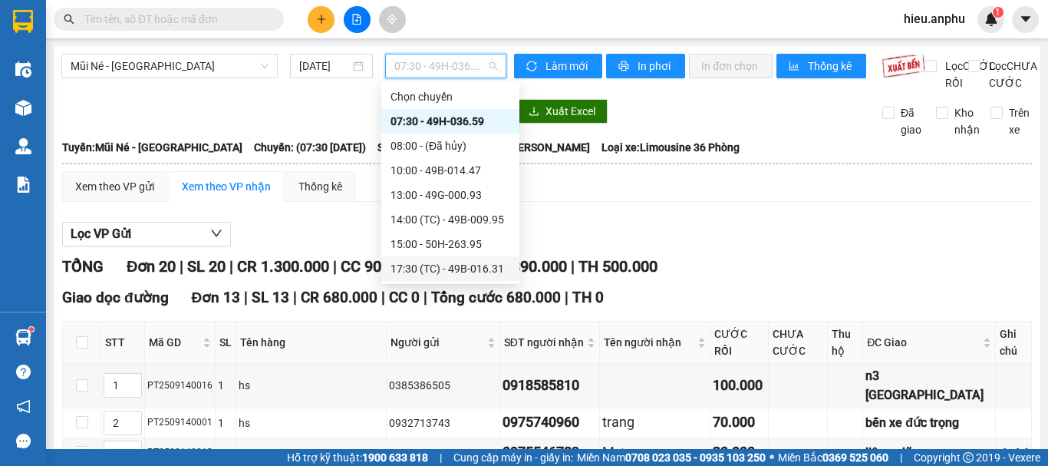
click at [420, 269] on div "17:30 (TC) - 49B-016.31" at bounding box center [451, 268] width 120 height 17
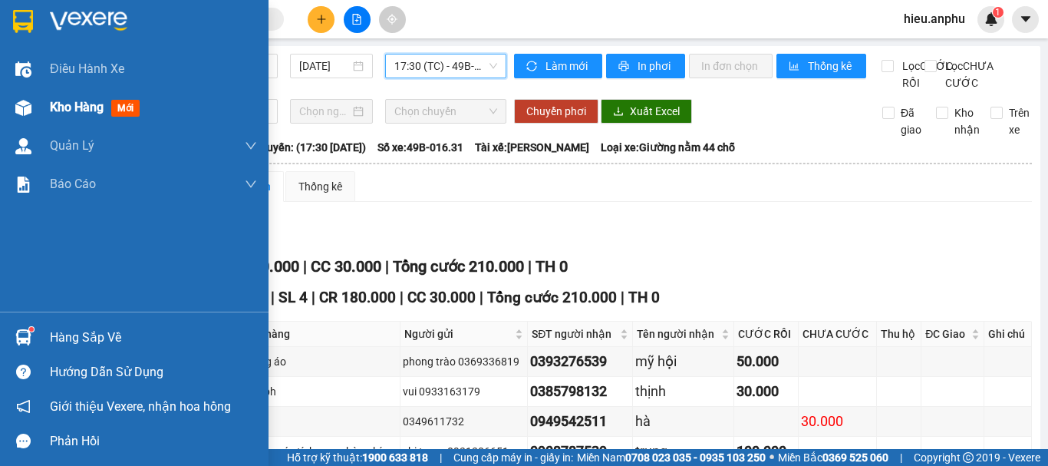
click at [52, 115] on div "Kho hàng mới" at bounding box center [98, 106] width 96 height 19
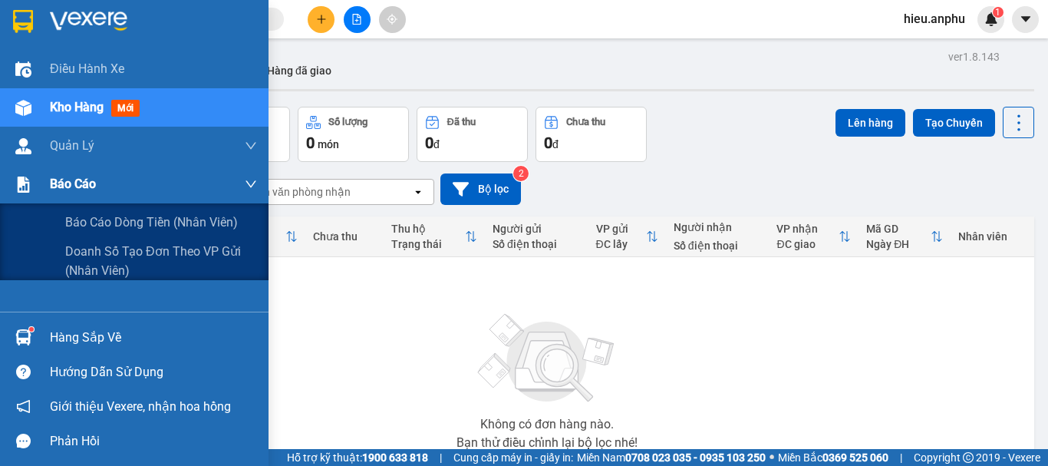
click at [87, 193] on span "Báo cáo" at bounding box center [73, 183] width 46 height 19
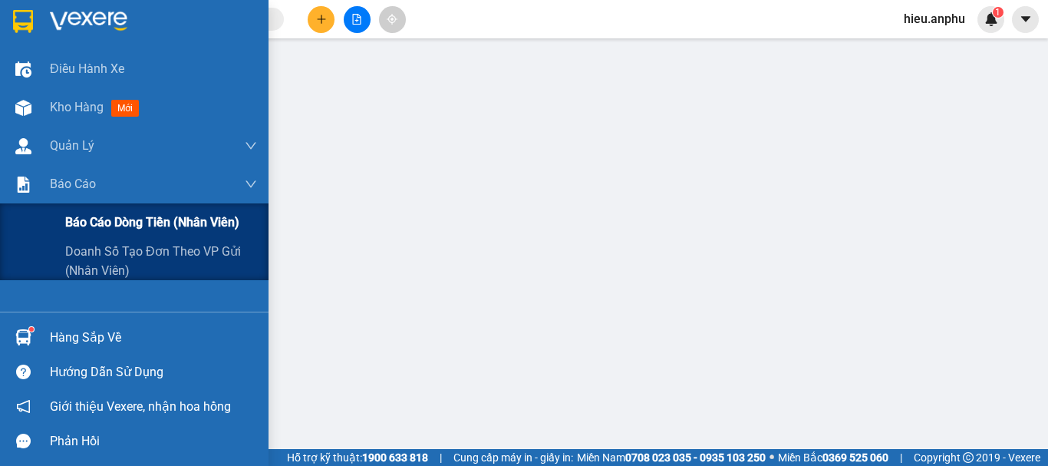
drag, startPoint x: 72, startPoint y: 195, endPoint x: 72, endPoint y: 203, distance: 8.4
click at [71, 194] on div "Báo cáo" at bounding box center [153, 184] width 207 height 38
drag, startPoint x: 82, startPoint y: 231, endPoint x: 104, endPoint y: 223, distance: 23.8
click at [83, 229] on span "Báo cáo dòng tiền (nhân viên)" at bounding box center [152, 222] width 174 height 19
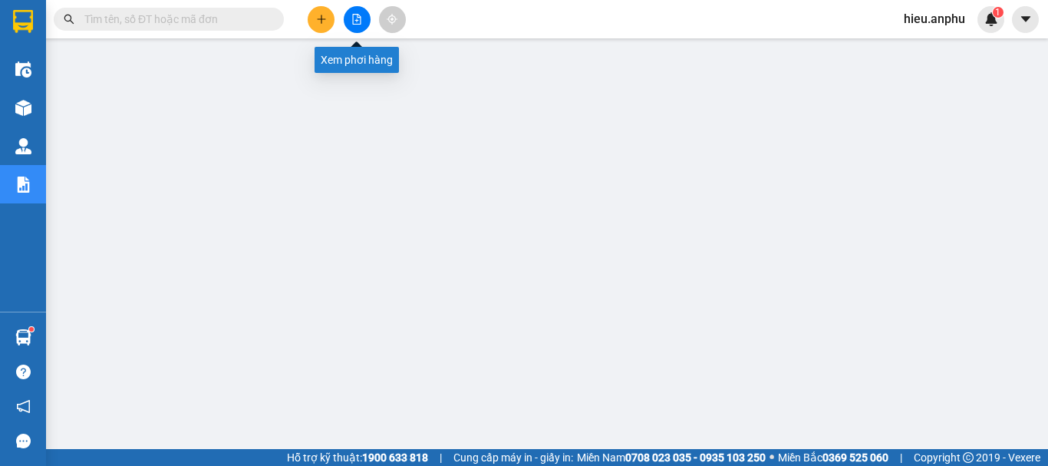
click at [358, 21] on icon "file-add" at bounding box center [357, 19] width 8 height 11
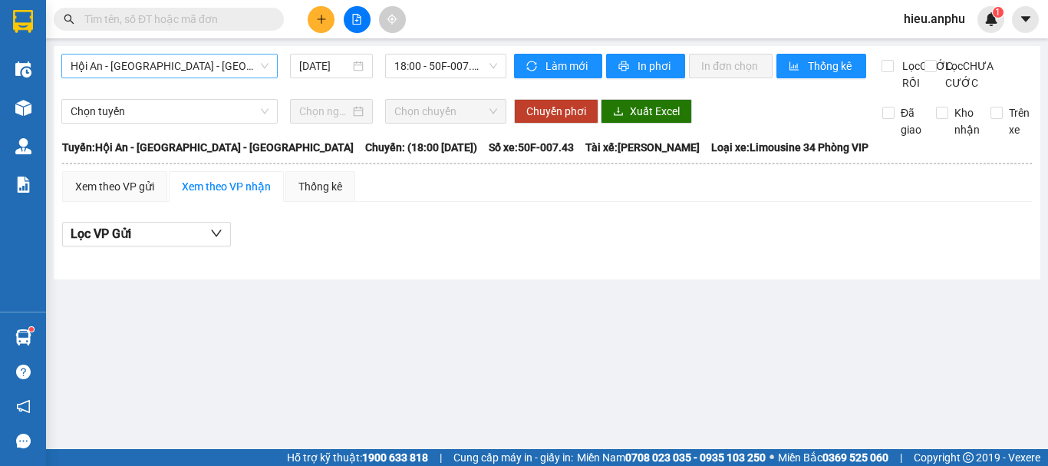
click at [242, 68] on span "Hội An - [GEOGRAPHIC_DATA] - [GEOGRAPHIC_DATA]" at bounding box center [170, 65] width 198 height 23
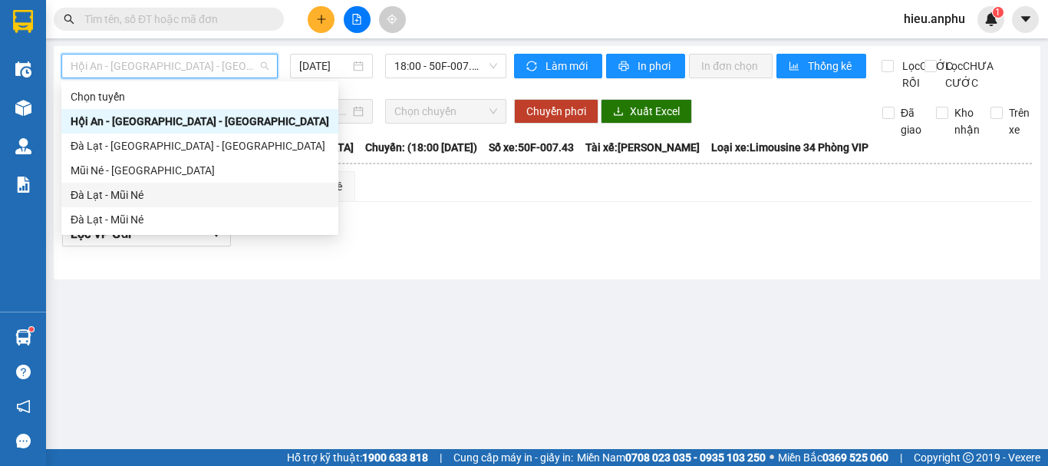
click at [123, 189] on div "Đà Lạt - Mũi Né" at bounding box center [200, 194] width 259 height 17
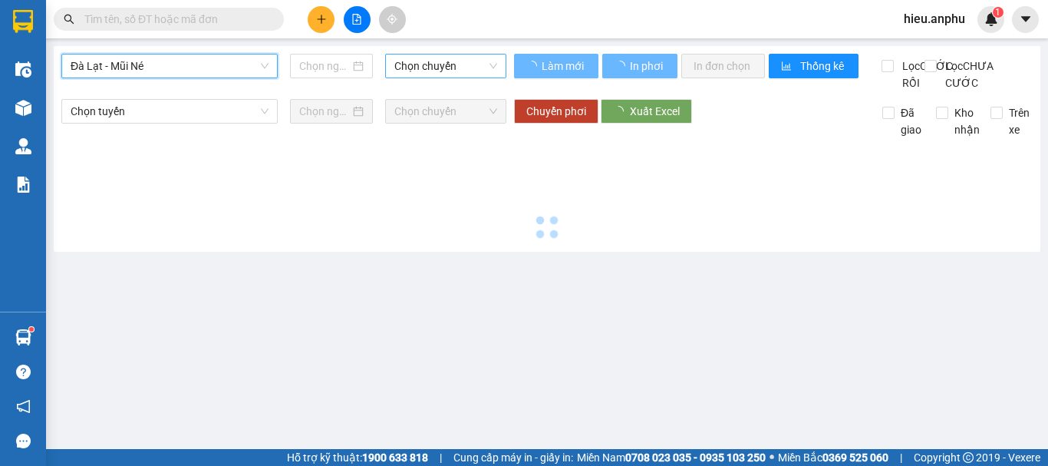
type input "[DATE]"
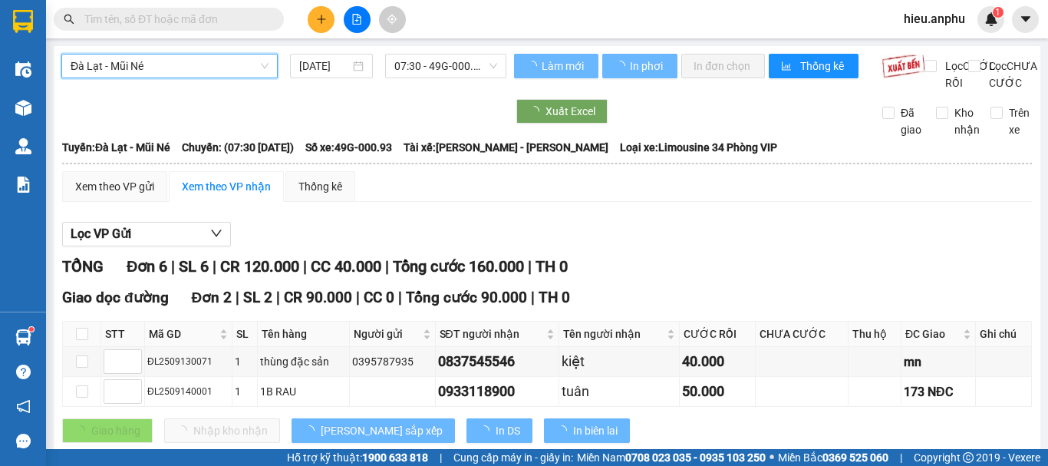
click at [441, 71] on span "07:30 - 49G-000.93" at bounding box center [445, 65] width 103 height 23
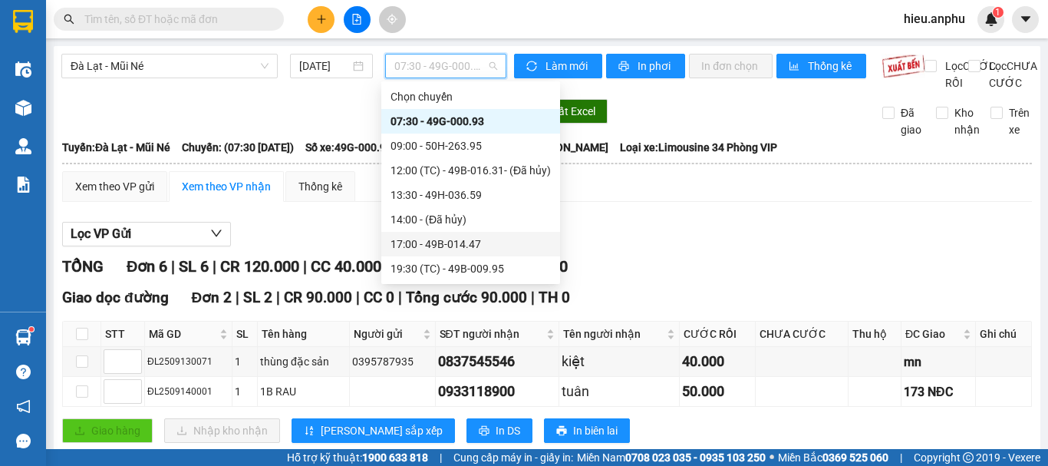
click at [461, 245] on div "17:00 - 49B-014.47" at bounding box center [471, 244] width 160 height 17
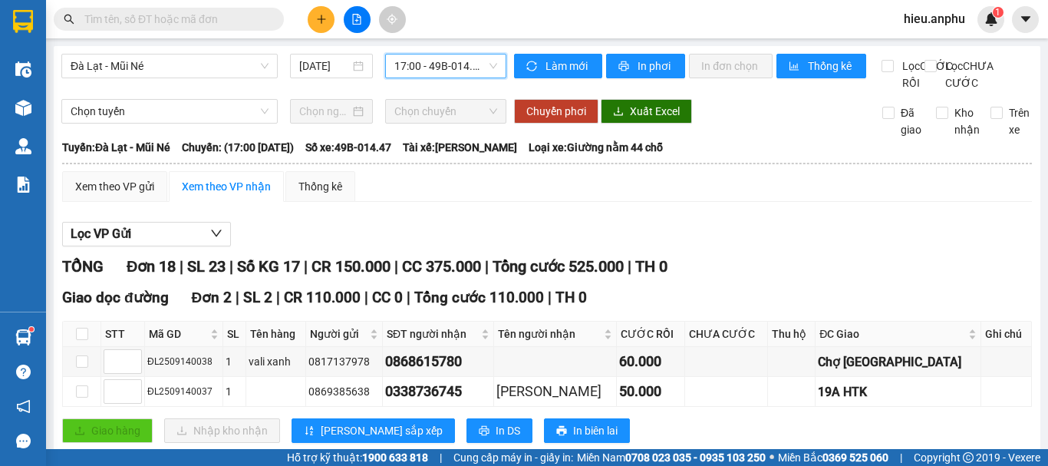
click at [399, 61] on span "17:00 - 49B-014.47" at bounding box center [445, 65] width 103 height 23
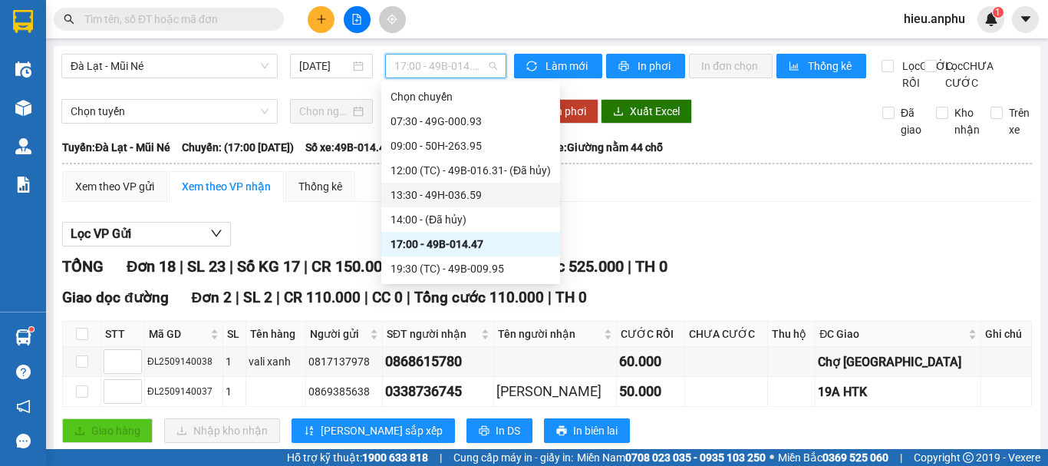
click at [418, 196] on div "13:30 - 49H-036.59" at bounding box center [471, 194] width 160 height 17
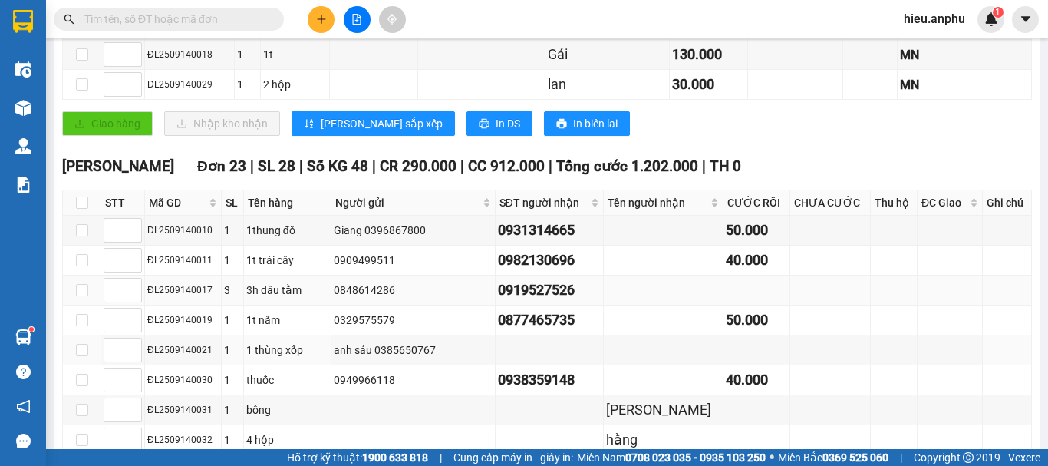
scroll to position [384, 0]
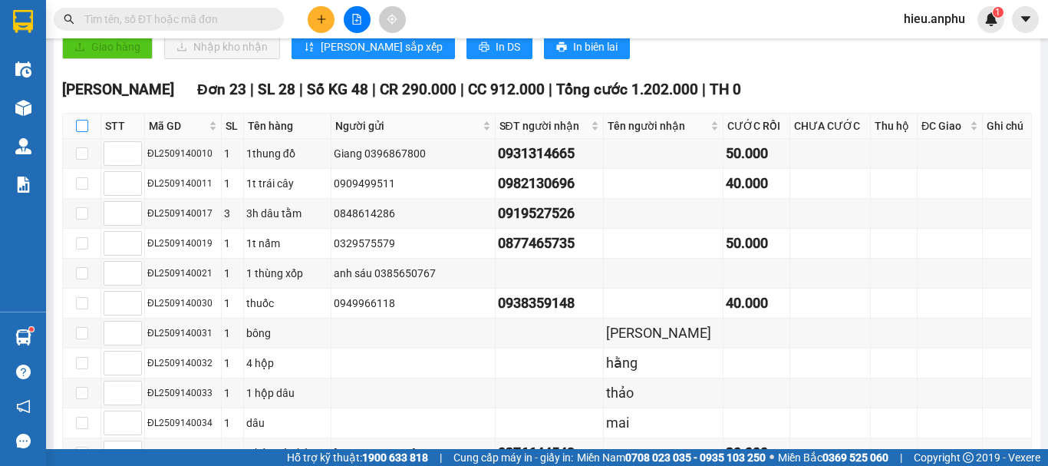
click at [83, 132] on input "checkbox" at bounding box center [82, 126] width 12 height 12
checkbox input "true"
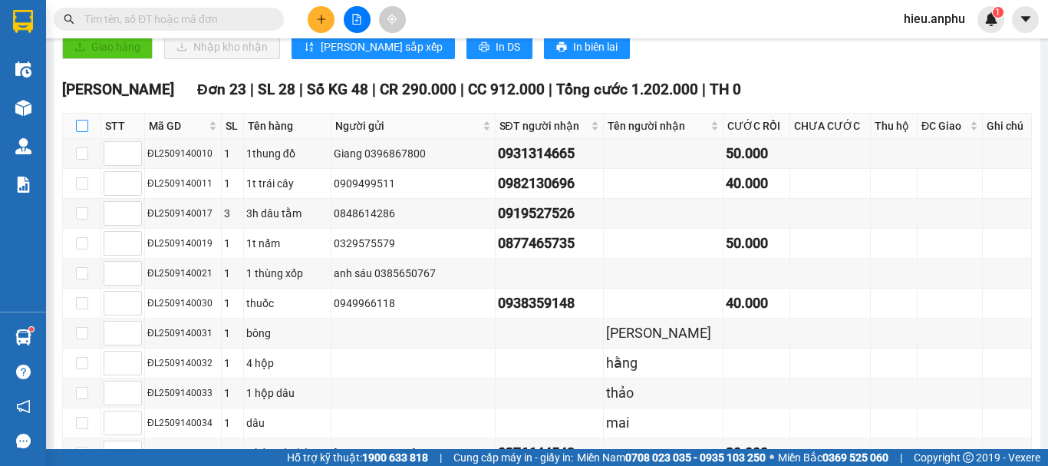
checkbox input "true"
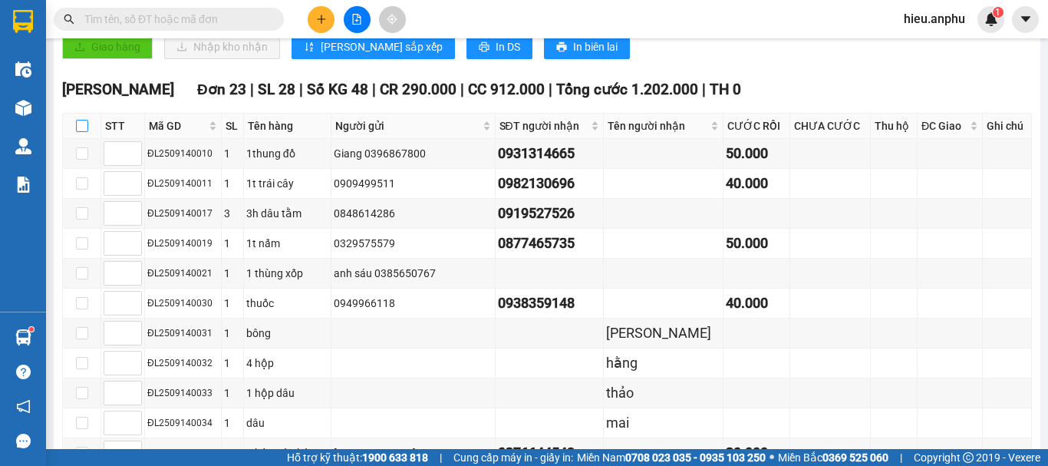
checkbox input "true"
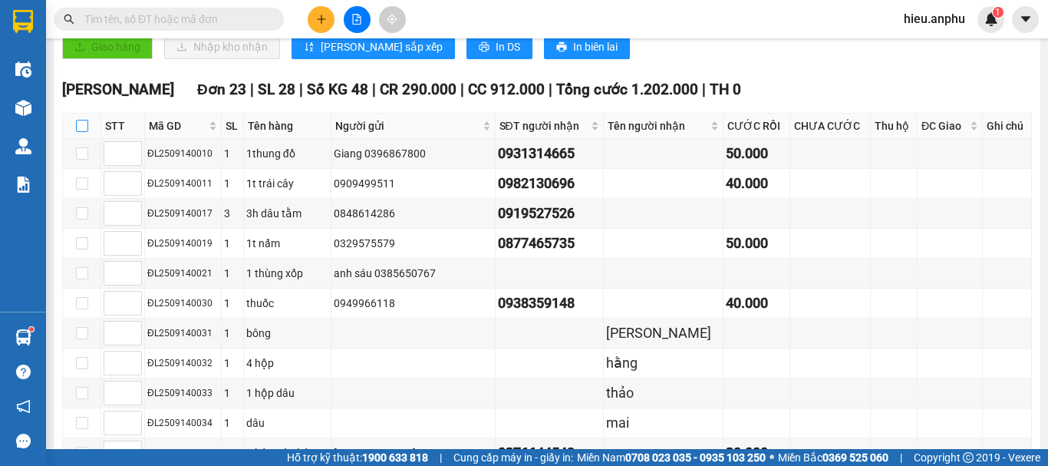
checkbox input "true"
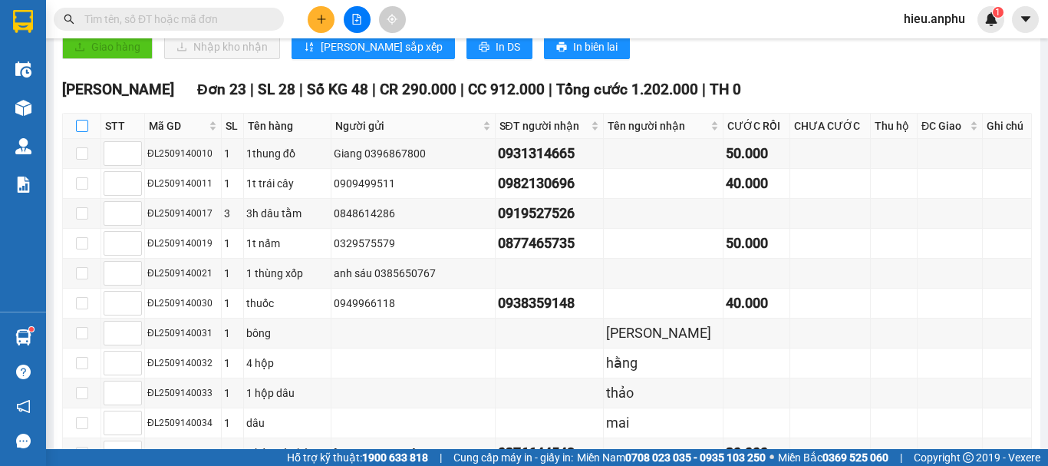
checkbox input "true"
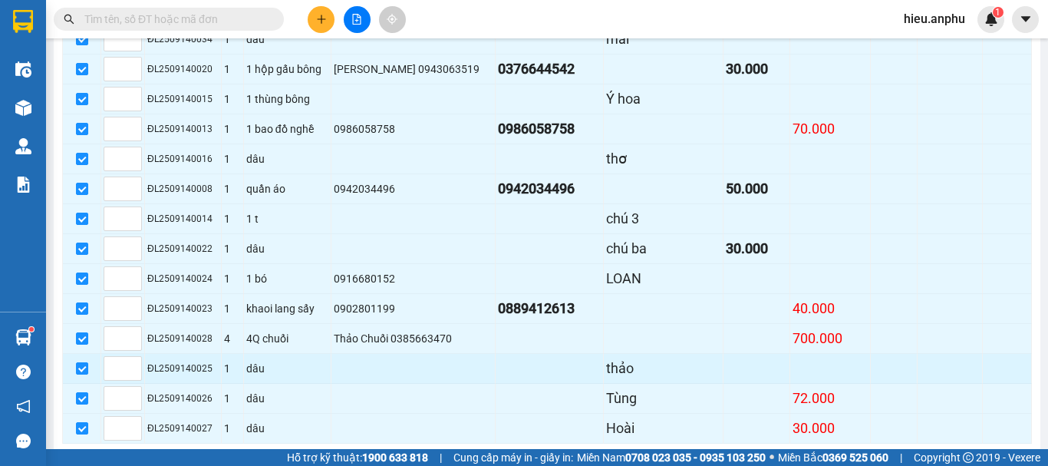
scroll to position [858, 0]
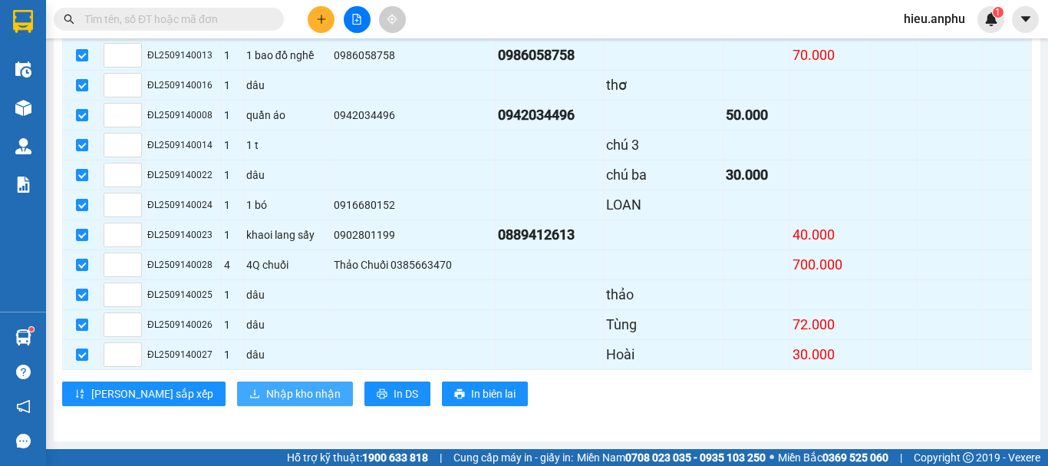
click at [266, 392] on span "Nhập kho nhận" at bounding box center [303, 393] width 74 height 17
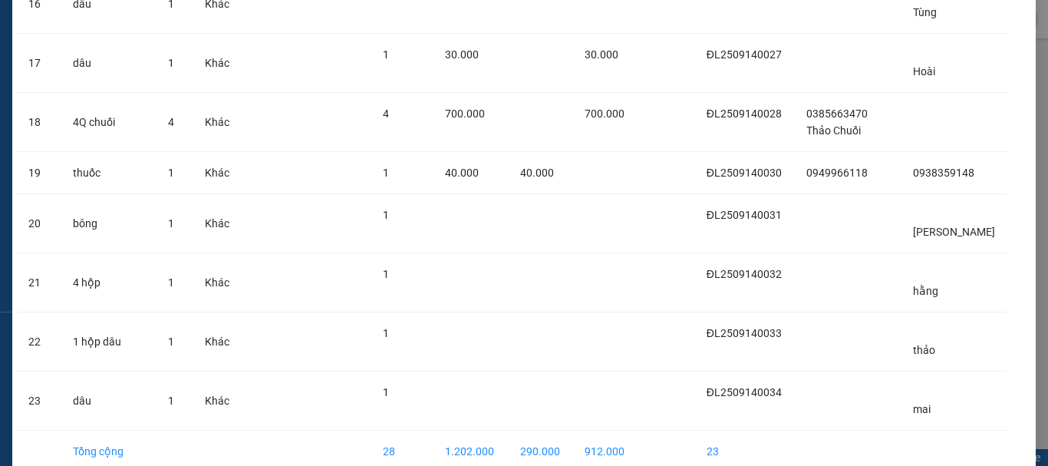
scroll to position [1016, 0]
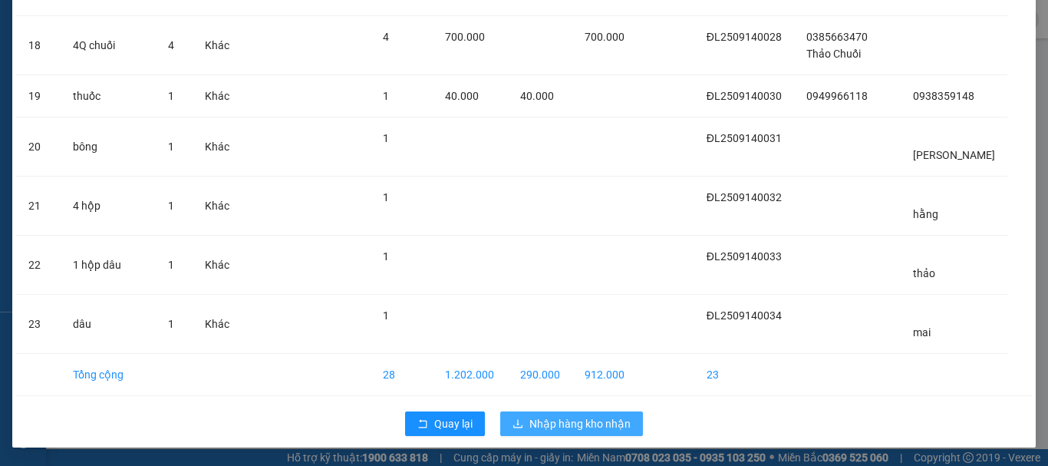
click at [559, 425] on span "Nhập hàng kho nhận" at bounding box center [579, 423] width 101 height 17
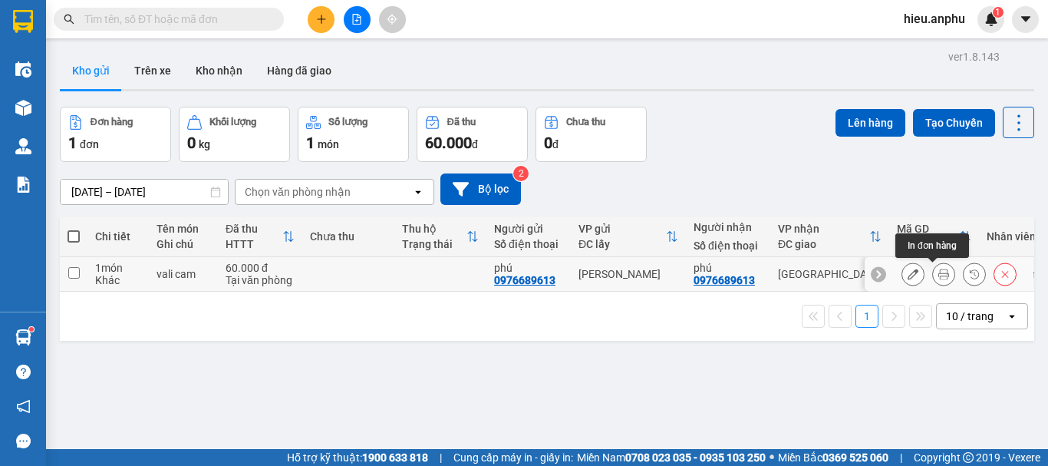
click at [938, 275] on icon at bounding box center [943, 274] width 11 height 11
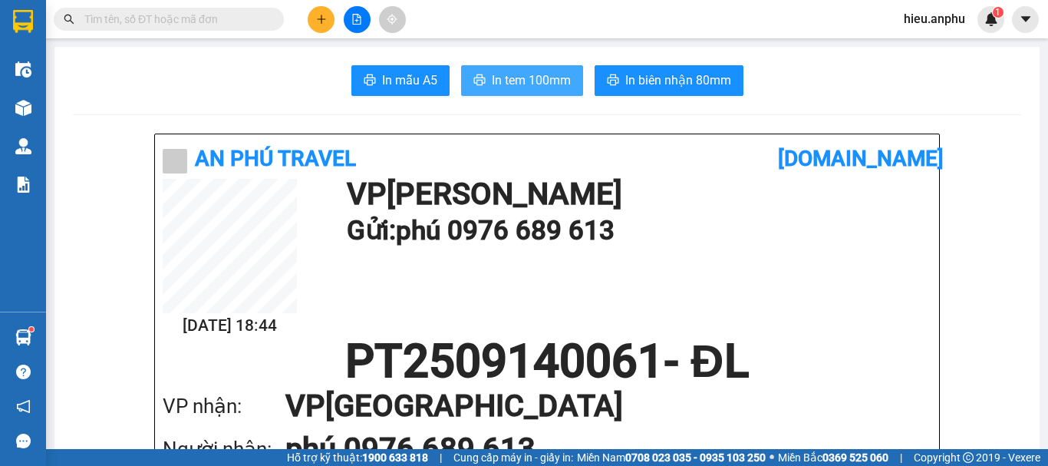
click at [512, 68] on button "In tem 100mm" at bounding box center [522, 80] width 122 height 31
click at [347, 12] on button at bounding box center [357, 19] width 27 height 27
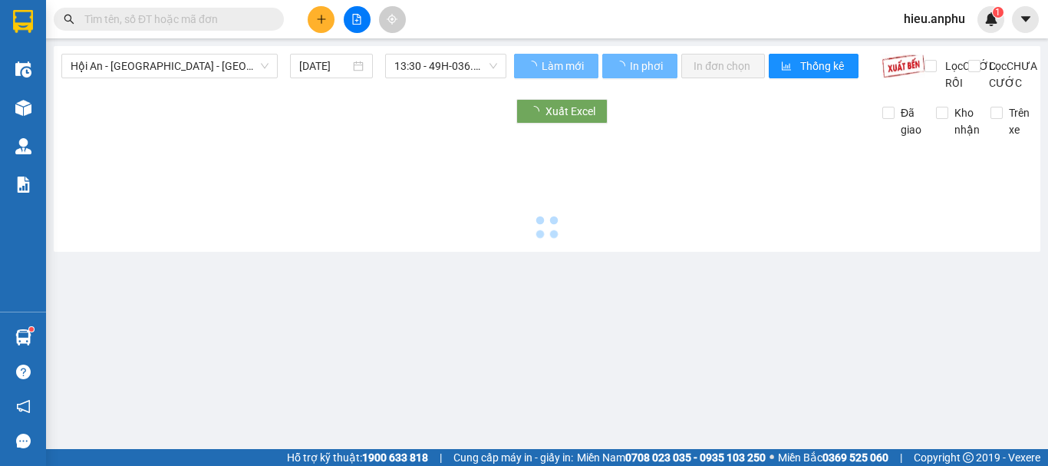
click at [137, 61] on span "Hội An - [GEOGRAPHIC_DATA] - [GEOGRAPHIC_DATA]" at bounding box center [170, 65] width 198 height 23
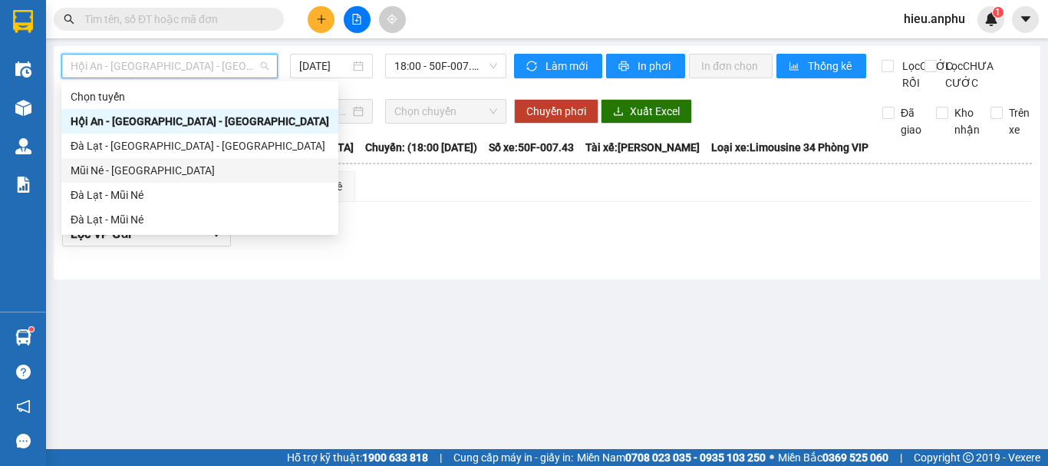
click at [101, 164] on div "Mũi Né - [GEOGRAPHIC_DATA]" at bounding box center [200, 170] width 259 height 17
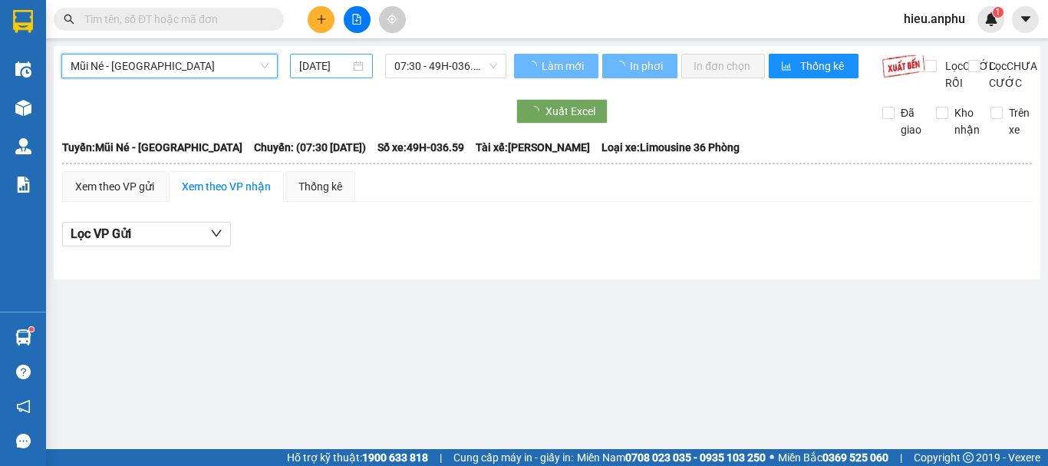
click at [331, 71] on input "[DATE]" at bounding box center [324, 66] width 51 height 17
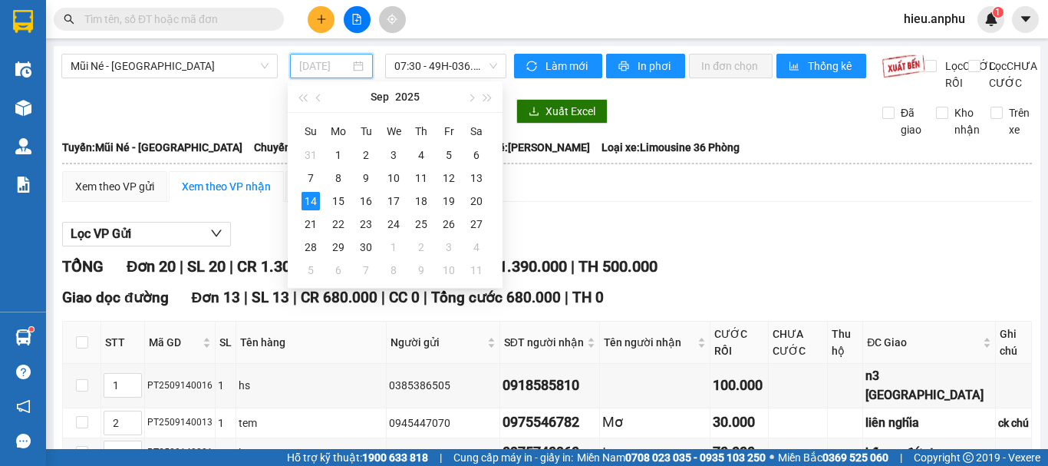
drag, startPoint x: 478, startPoint y: 182, endPoint x: 447, endPoint y: 104, distance: 84.1
click at [479, 180] on div "13" at bounding box center [476, 178] width 18 height 18
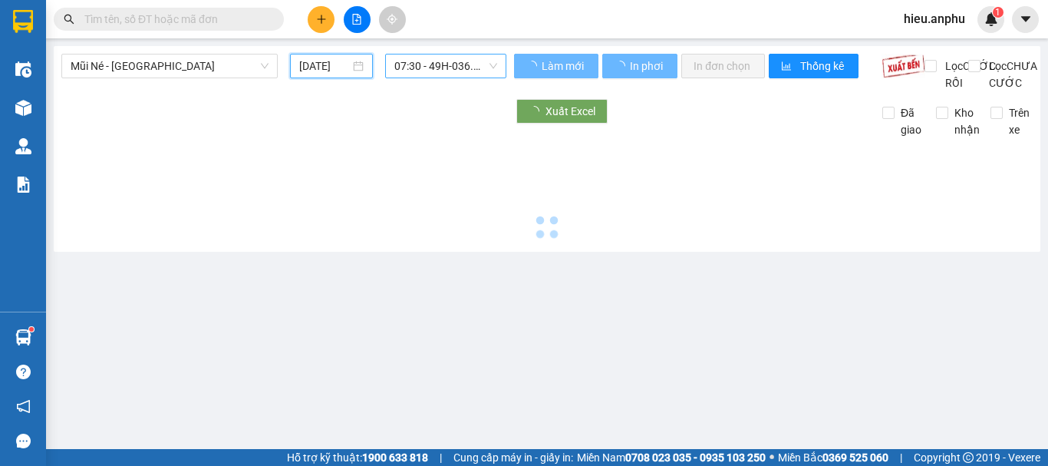
type input "[DATE]"
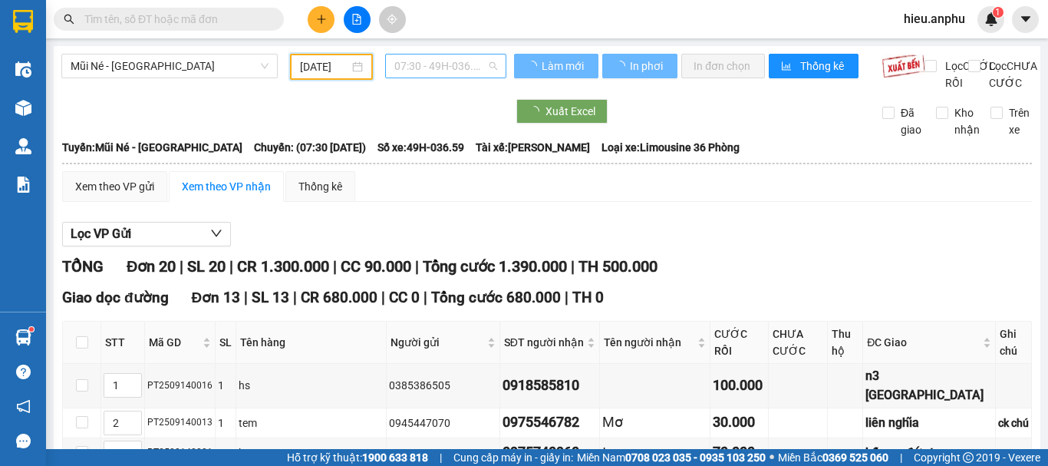
click at [441, 68] on span "07:30 - 49H-036.59" at bounding box center [445, 65] width 103 height 23
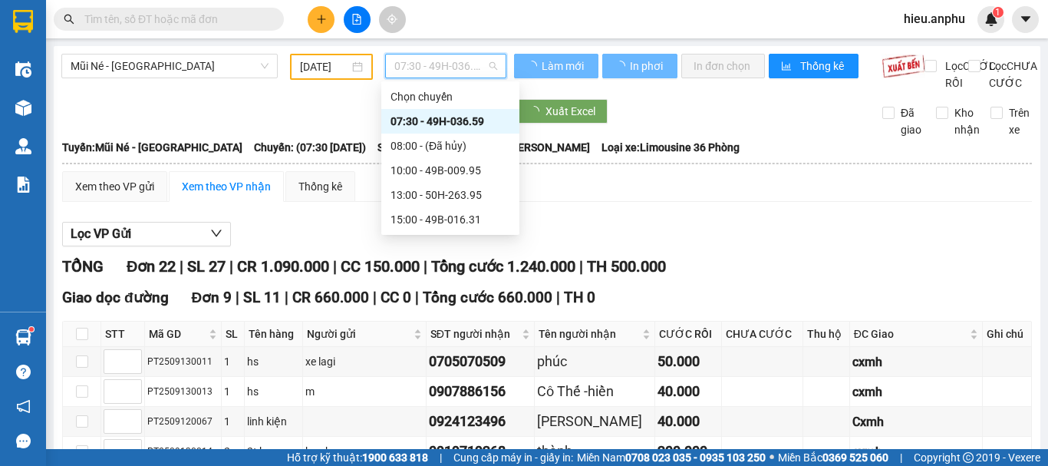
click at [420, 125] on div "07:30 - 49H-036.59" at bounding box center [451, 121] width 120 height 17
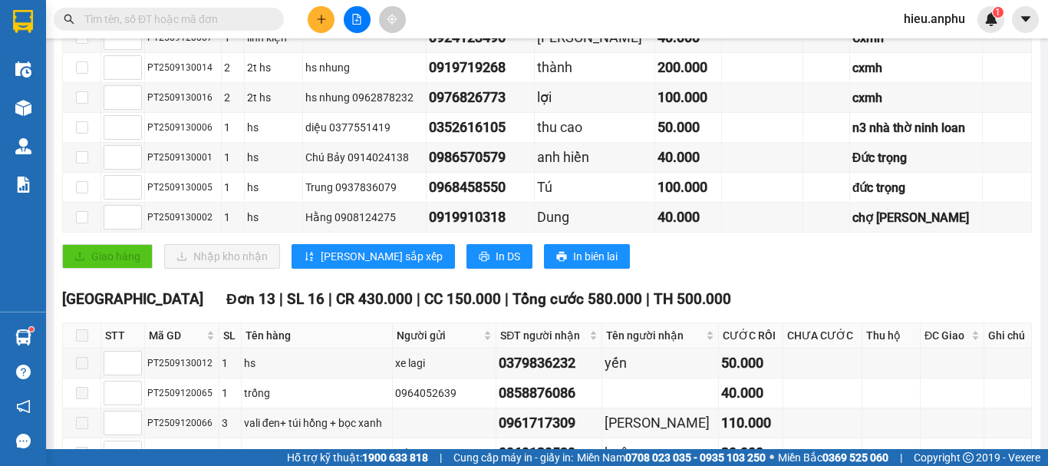
scroll to position [691, 0]
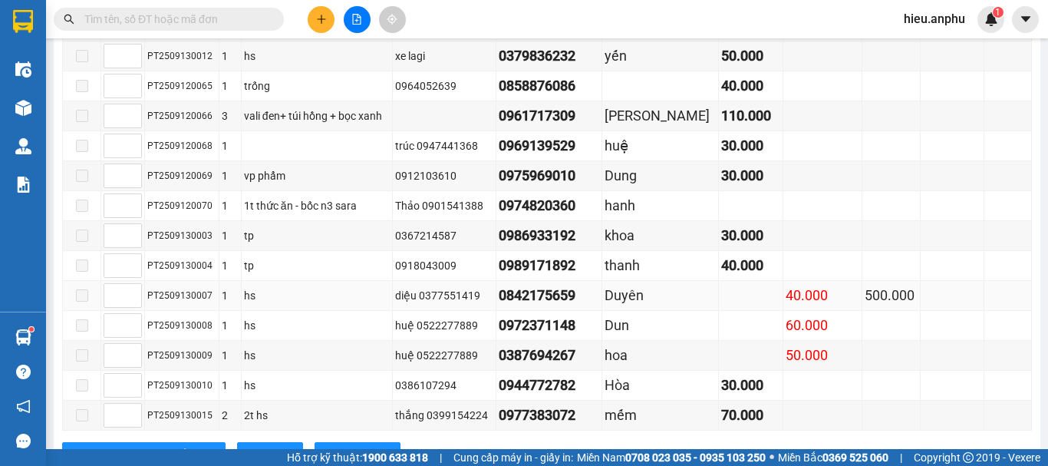
click at [203, 303] on div "PT2509130007" at bounding box center [181, 296] width 69 height 15
drag, startPoint x: 208, startPoint y: 313, endPoint x: 205, endPoint y: 286, distance: 27.0
click at [150, 303] on div "PT2509130007" at bounding box center [181, 296] width 69 height 15
click at [201, 303] on div "PT2509130007" at bounding box center [181, 296] width 69 height 15
click at [209, 303] on div "PT2509130007" at bounding box center [181, 296] width 69 height 15
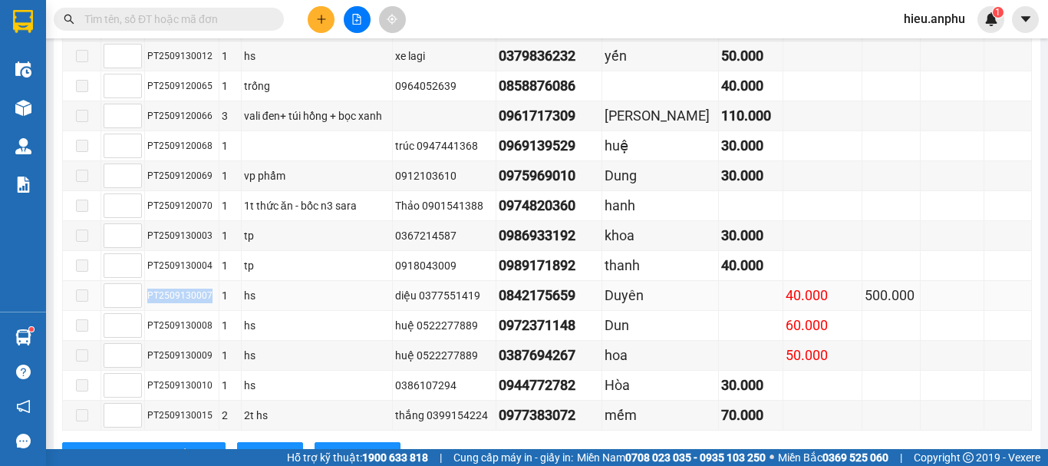
drag, startPoint x: 208, startPoint y: 310, endPoint x: 182, endPoint y: 282, distance: 38.0
click at [143, 307] on tr "PT2509130007 1 hs diệu 0377551419 0842175659 Duyên 40.000 500.000" at bounding box center [547, 296] width 969 height 30
copy tr "PT2509130007"
click at [127, 11] on input "text" at bounding box center [174, 19] width 181 height 17
paste input "PT2509130007"
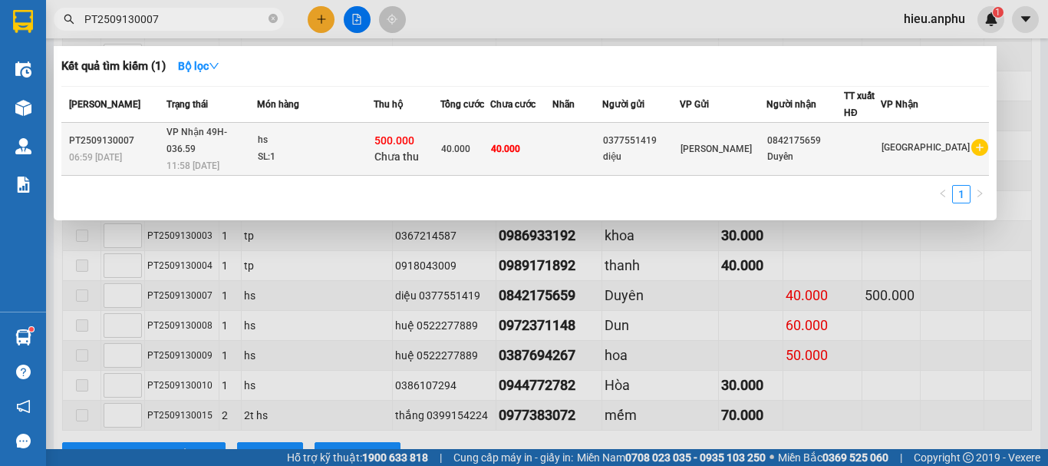
type input "PT2509130007"
click at [490, 146] on div "40.000" at bounding box center [465, 148] width 48 height 17
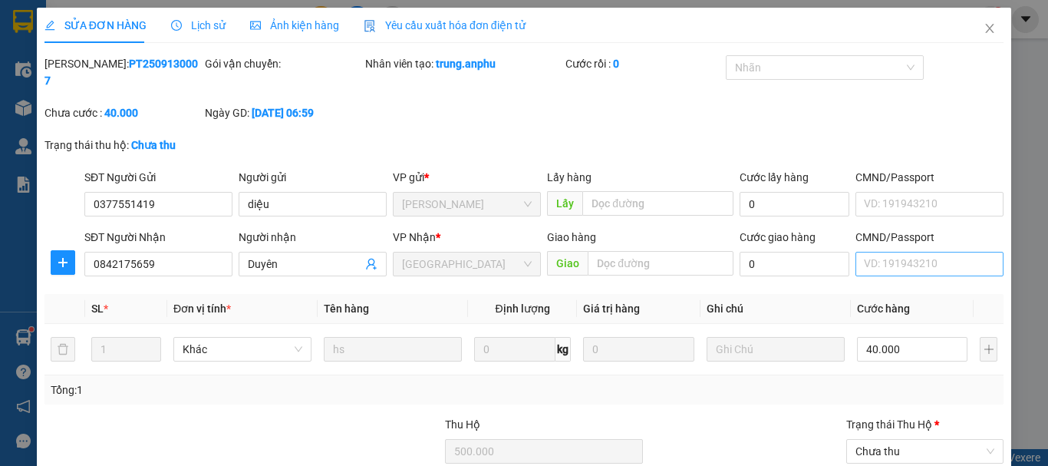
type input "0377551419"
type input "diệu"
type input "0842175659"
type input "Duyên"
type input "500.000"
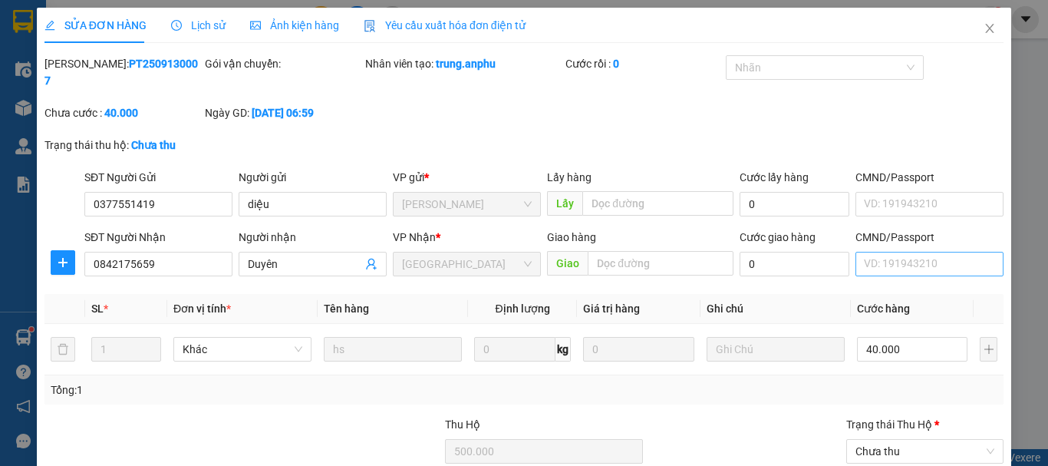
type input "40.000"
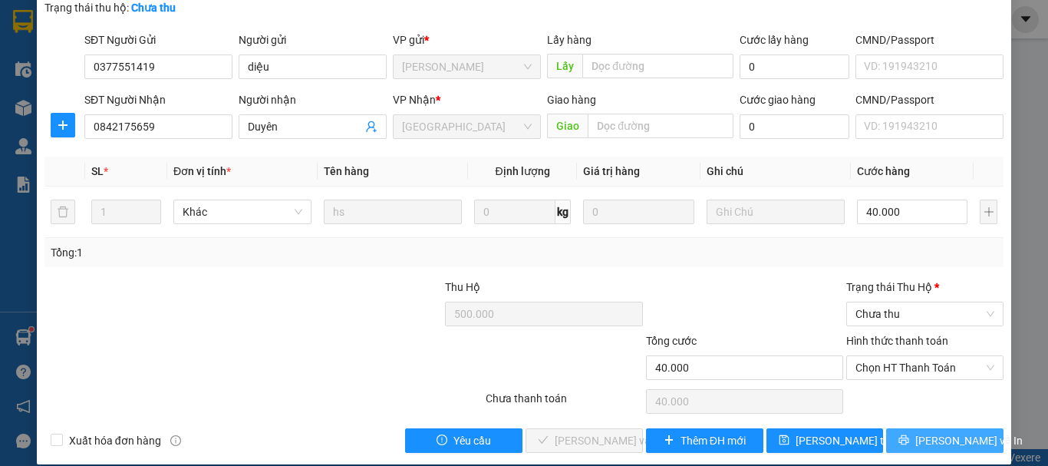
click at [939, 432] on span "[PERSON_NAME] và In" at bounding box center [968, 440] width 107 height 17
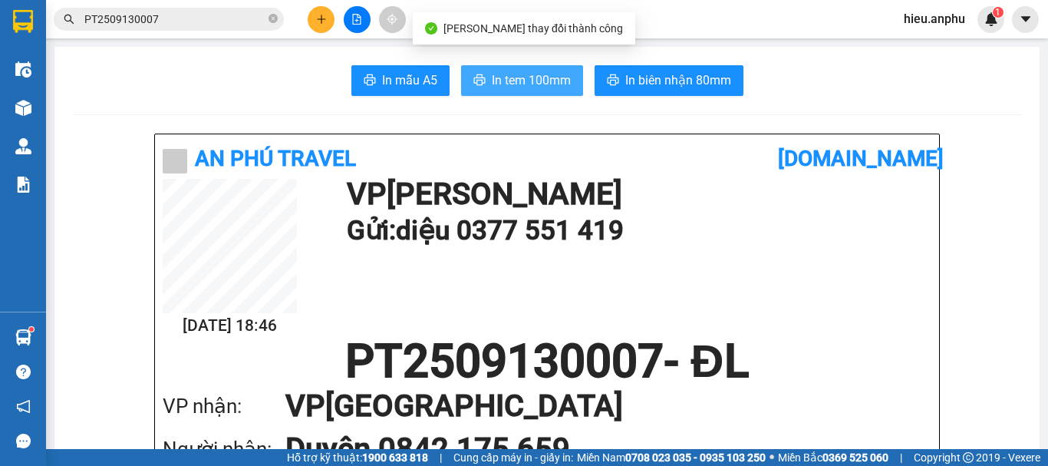
click at [513, 69] on button "In tem 100mm" at bounding box center [522, 80] width 122 height 31
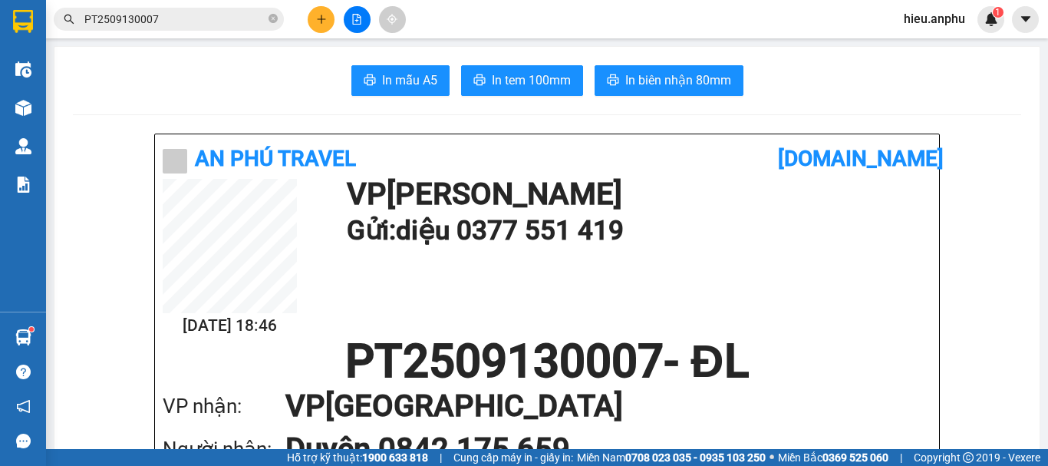
click at [367, 20] on button at bounding box center [357, 19] width 27 height 27
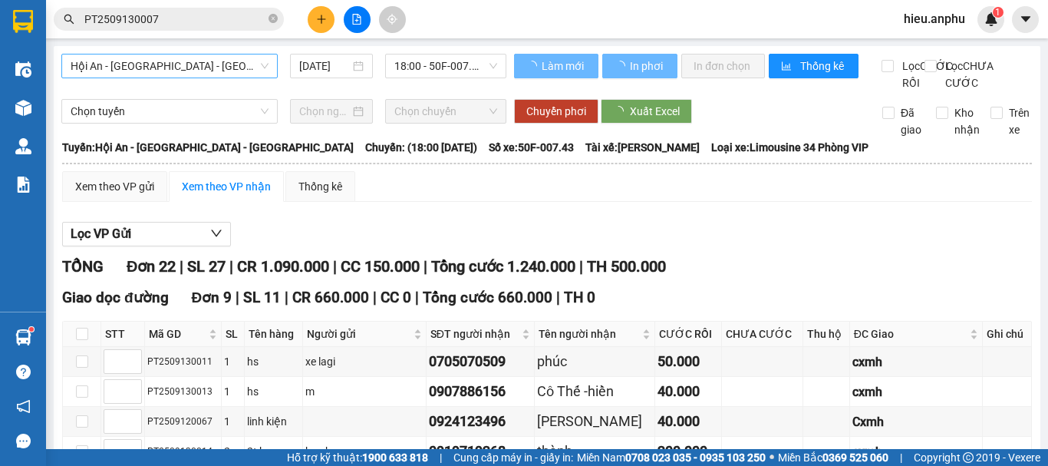
type input "[DATE]"
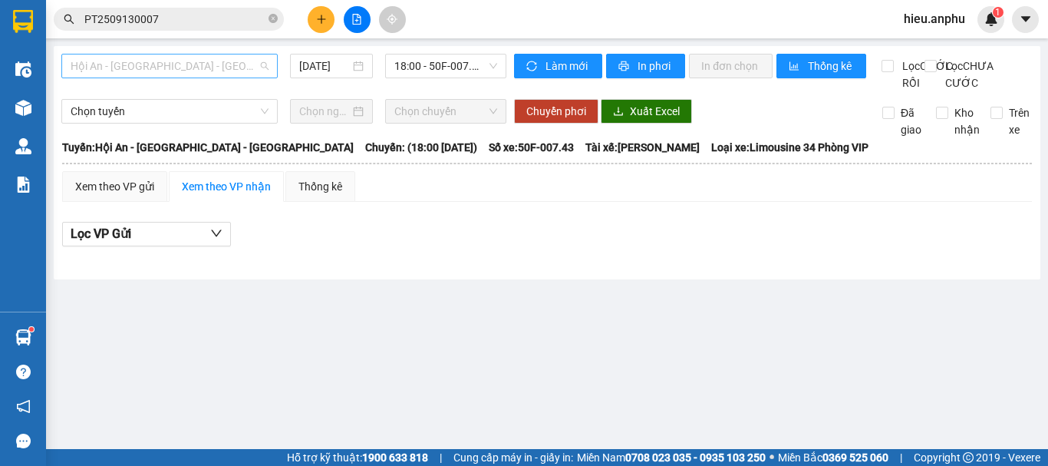
click at [136, 70] on span "Hội An - [GEOGRAPHIC_DATA] - [GEOGRAPHIC_DATA]" at bounding box center [170, 65] width 198 height 23
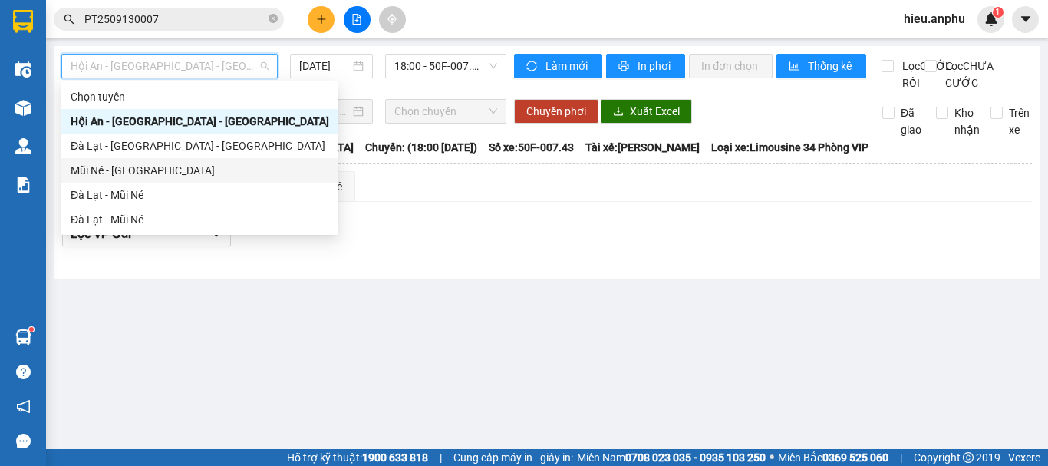
click at [117, 168] on div "Mũi Né - [GEOGRAPHIC_DATA]" at bounding box center [200, 170] width 259 height 17
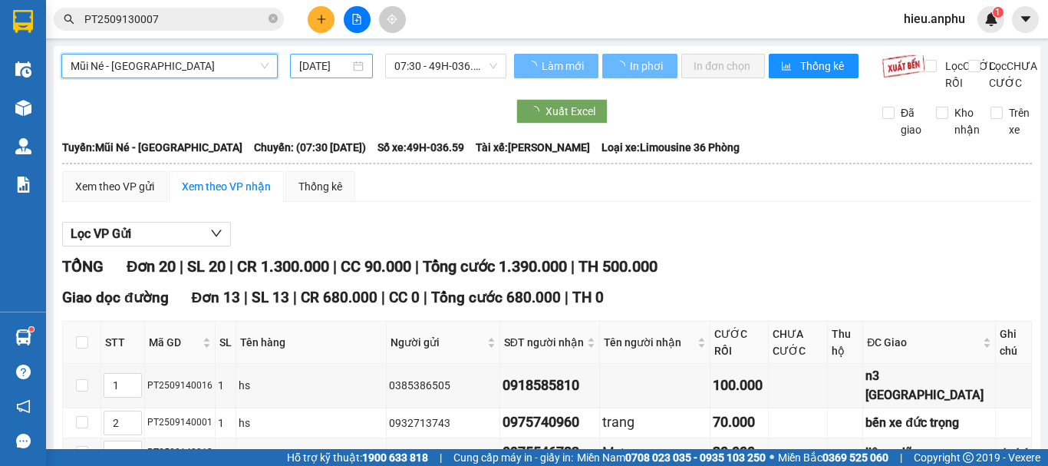
click at [335, 67] on input "[DATE]" at bounding box center [324, 66] width 51 height 17
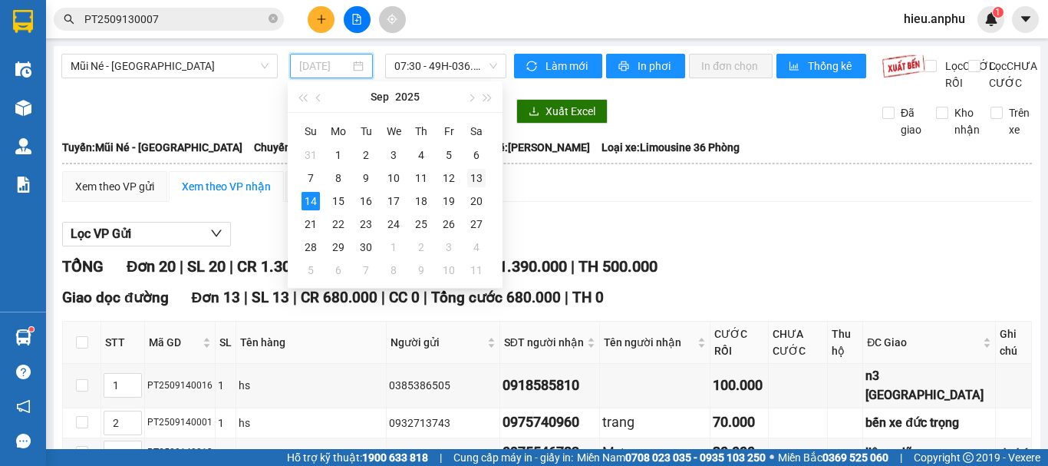
click at [476, 177] on div "13" at bounding box center [476, 178] width 18 height 18
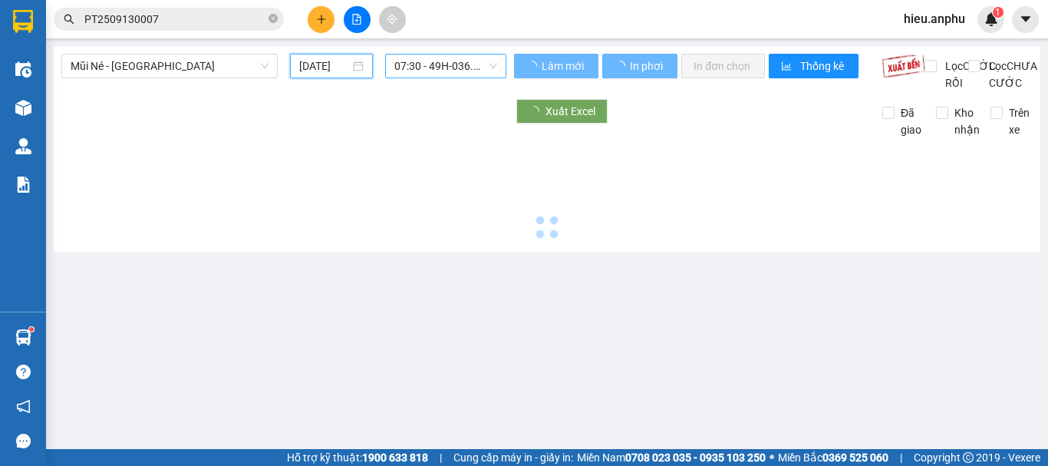
click at [410, 59] on span "07:30 - 49H-036.59" at bounding box center [445, 65] width 103 height 23
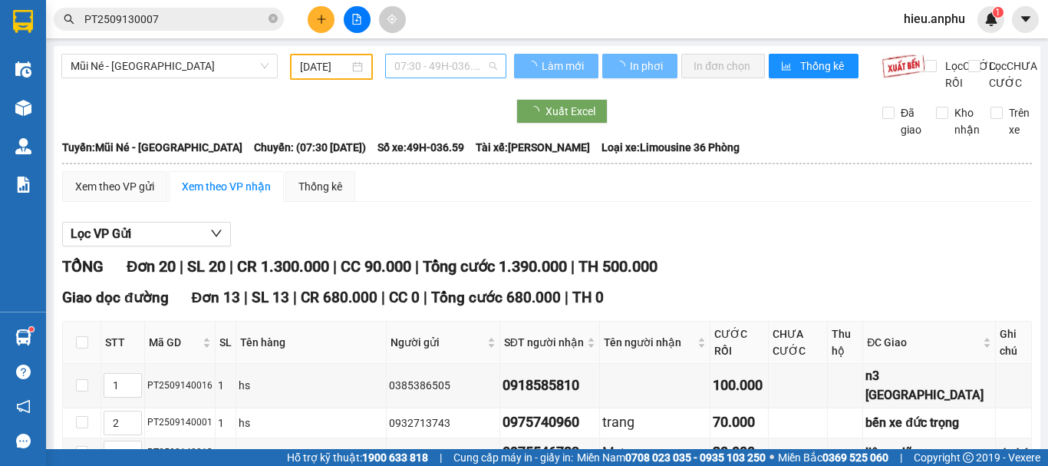
type input "[DATE]"
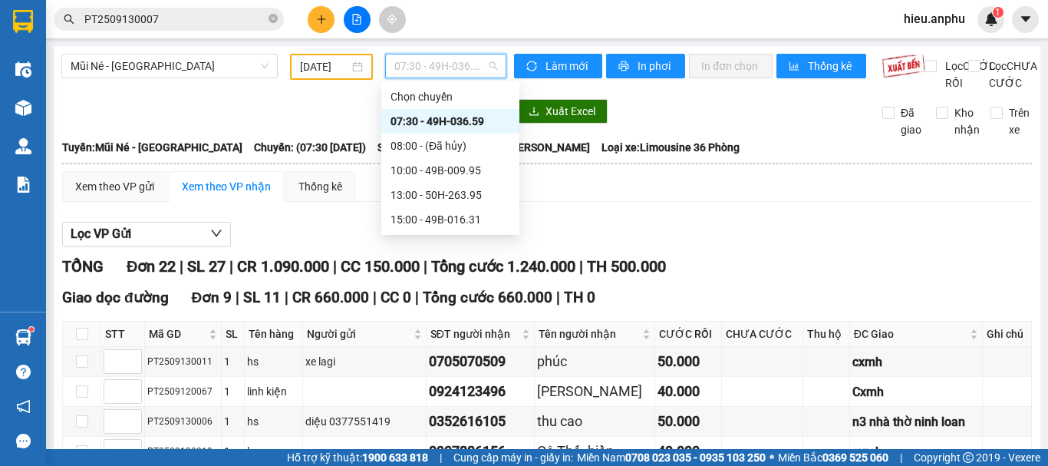
click at [420, 118] on div "07:30 - 49H-036.59" at bounding box center [451, 121] width 120 height 17
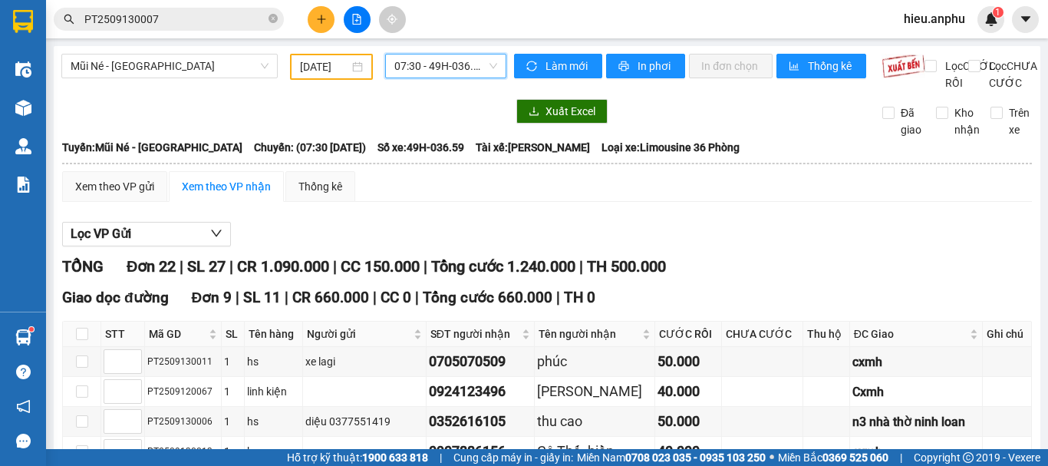
click at [388, 66] on div "07:30 - 49H-036.59" at bounding box center [445, 66] width 121 height 25
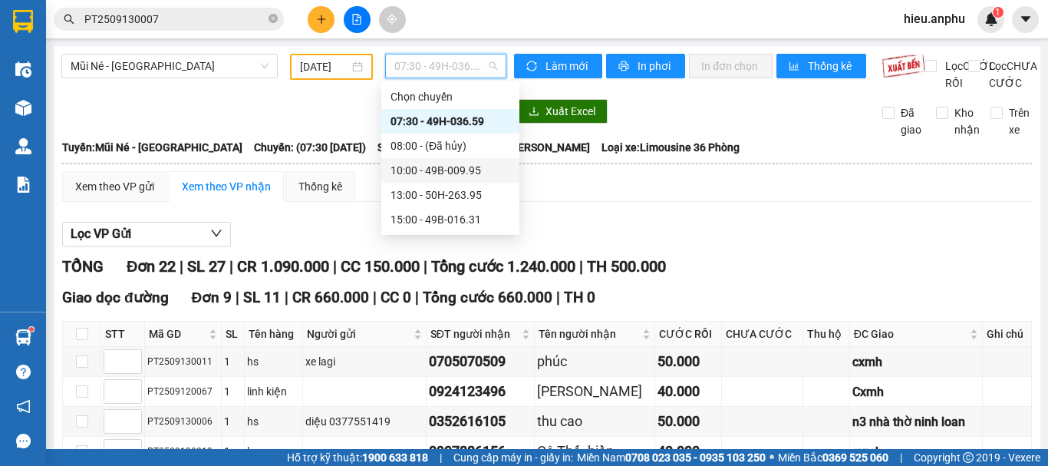
click at [417, 169] on div "10:00 - 49B-009.95" at bounding box center [451, 170] width 120 height 17
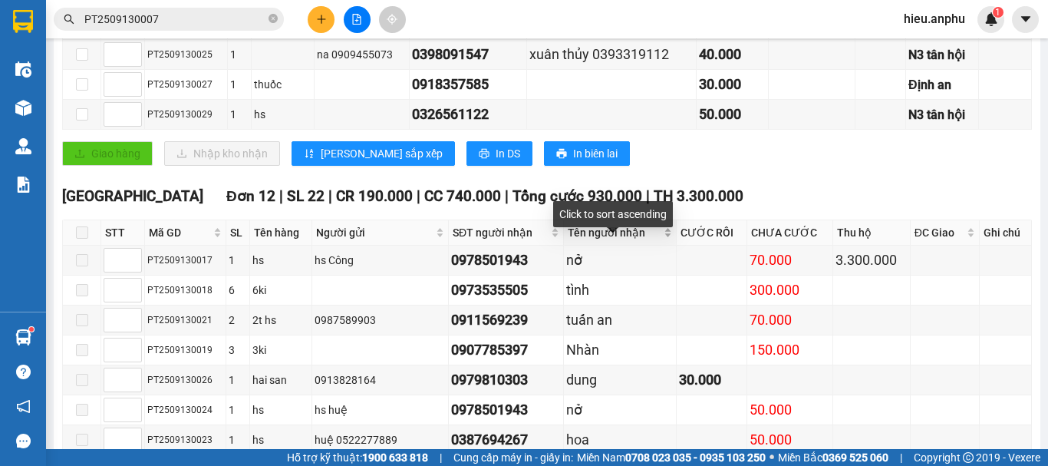
scroll to position [460, 0]
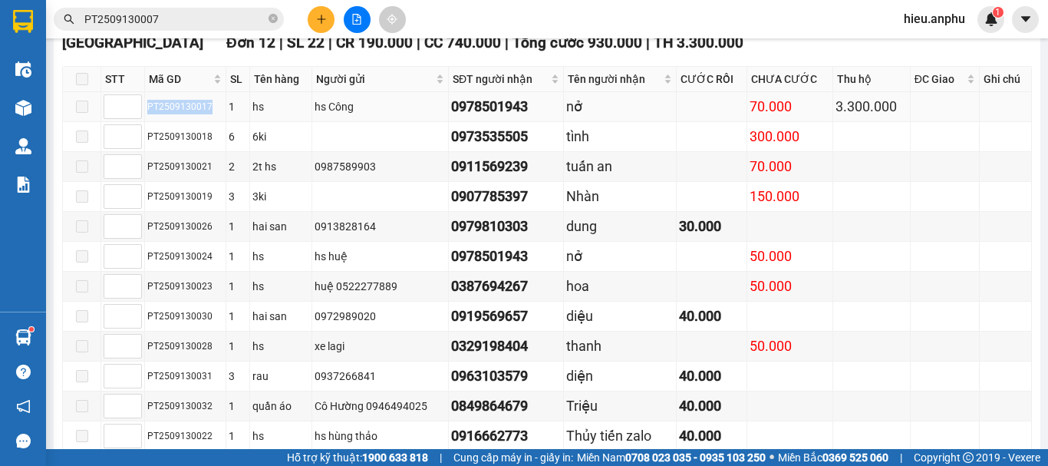
drag, startPoint x: 209, startPoint y: 123, endPoint x: 147, endPoint y: 130, distance: 62.5
click at [147, 122] on td "PT2509130017" at bounding box center [185, 107] width 81 height 30
copy div "PT2509130017"
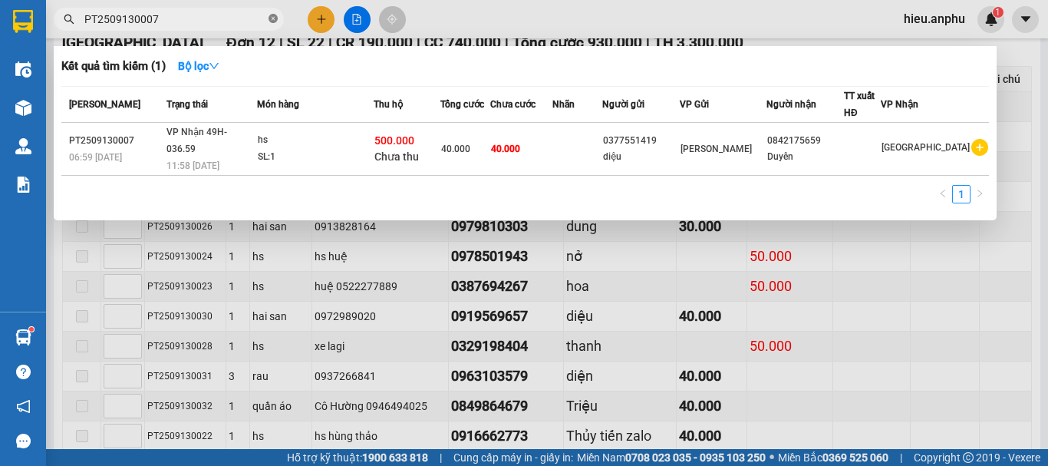
click at [270, 18] on icon "close-circle" at bounding box center [273, 18] width 9 height 9
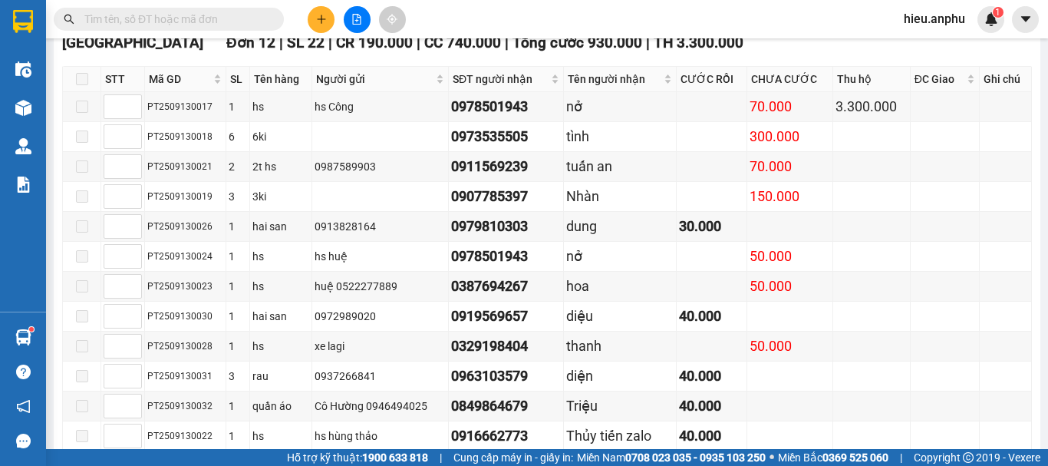
click at [232, 18] on input "text" at bounding box center [174, 19] width 181 height 17
paste input "PT2509130017"
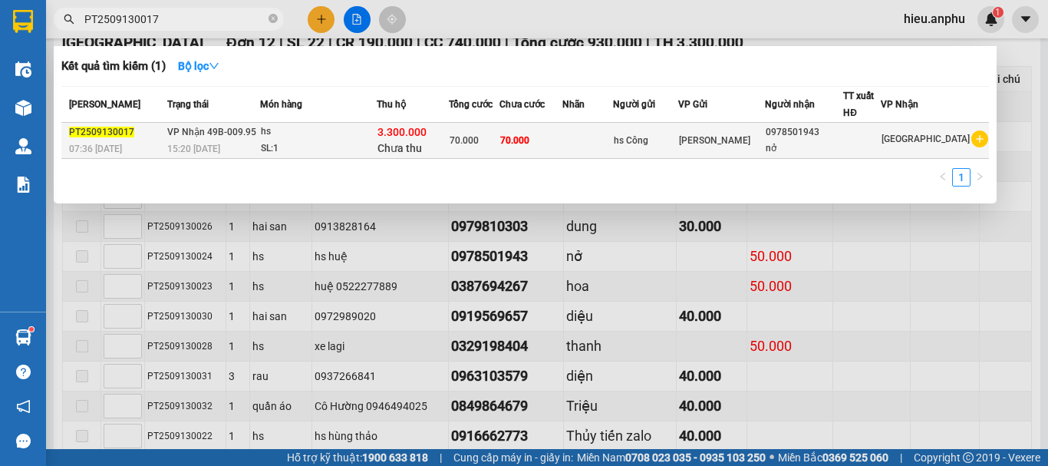
type input "PT2509130017"
click at [361, 138] on div "hs" at bounding box center [318, 132] width 115 height 17
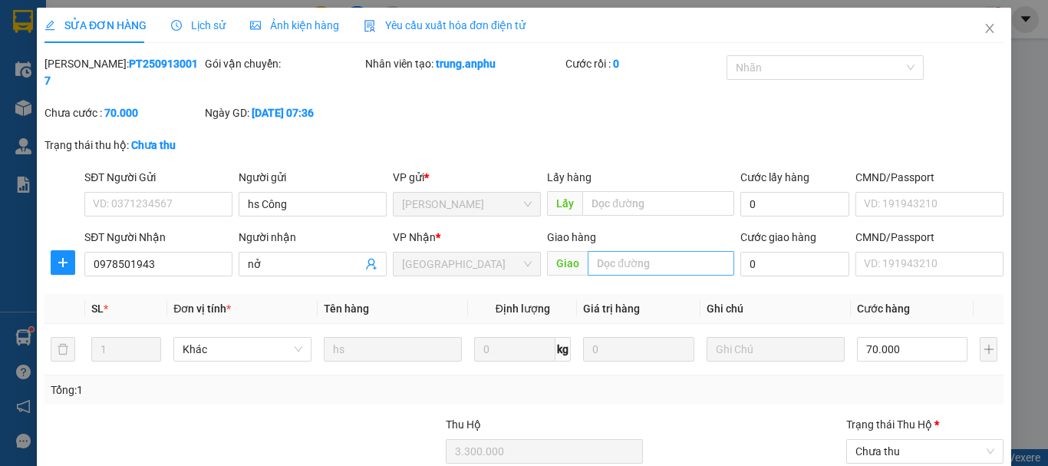
type input "hs Công"
type input "0978501943"
type input "nở"
type input "3.300.000"
type input "70.000"
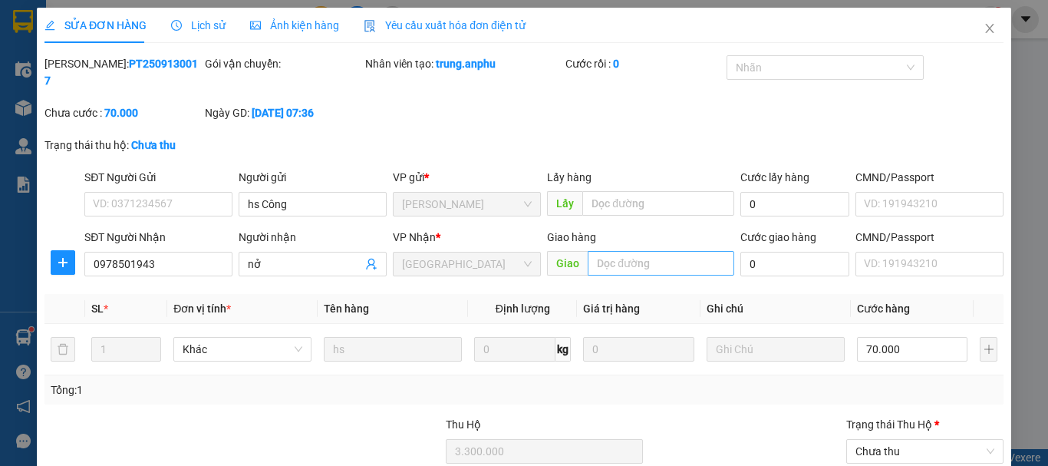
type input "70.000"
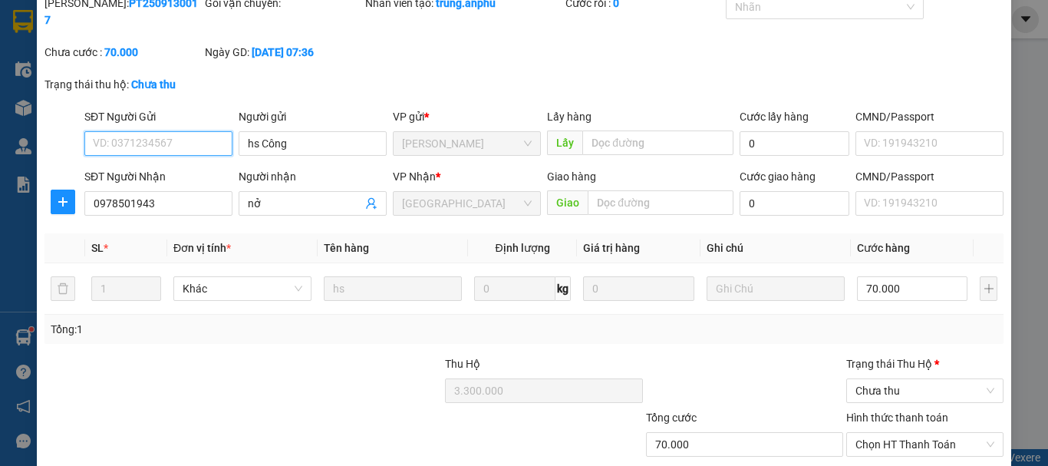
scroll to position [137, 0]
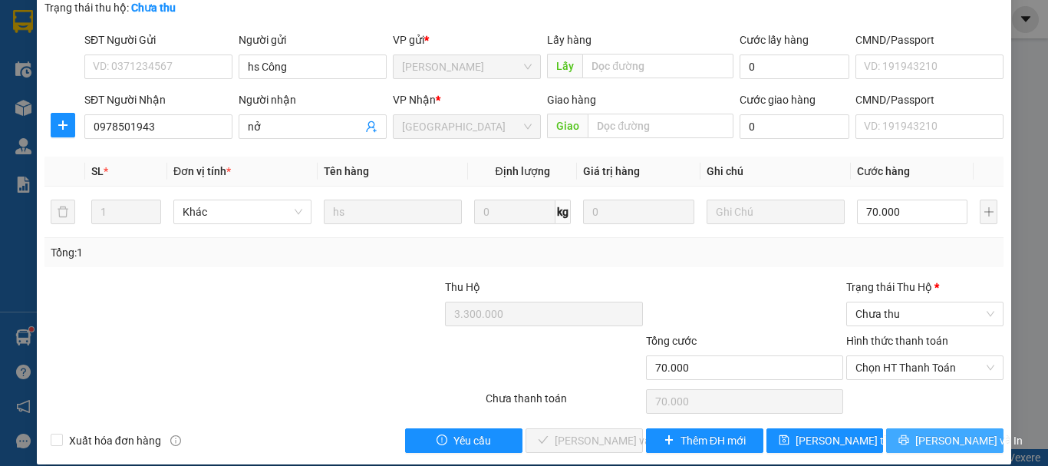
click at [917, 428] on button "[PERSON_NAME] và In" at bounding box center [944, 440] width 117 height 25
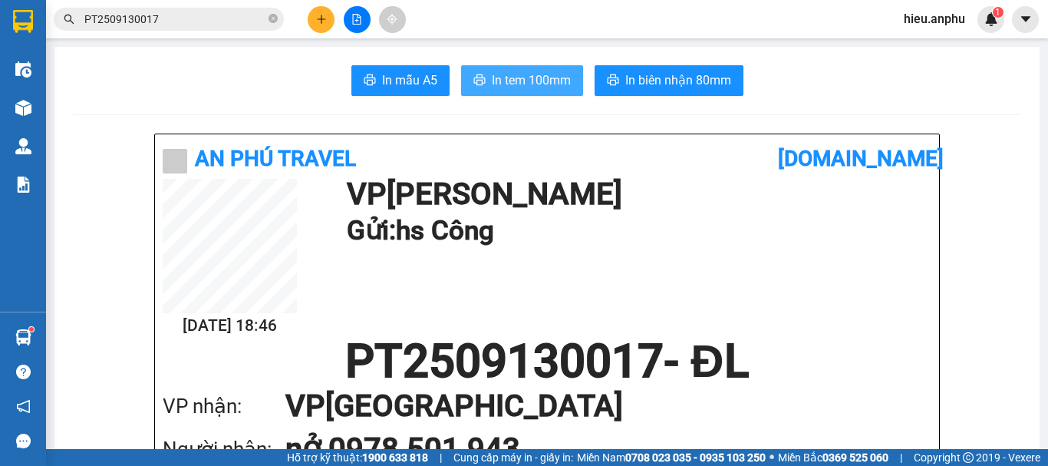
click at [544, 70] on button "In tem 100mm" at bounding box center [522, 80] width 122 height 31
click at [355, 11] on button at bounding box center [357, 19] width 27 height 27
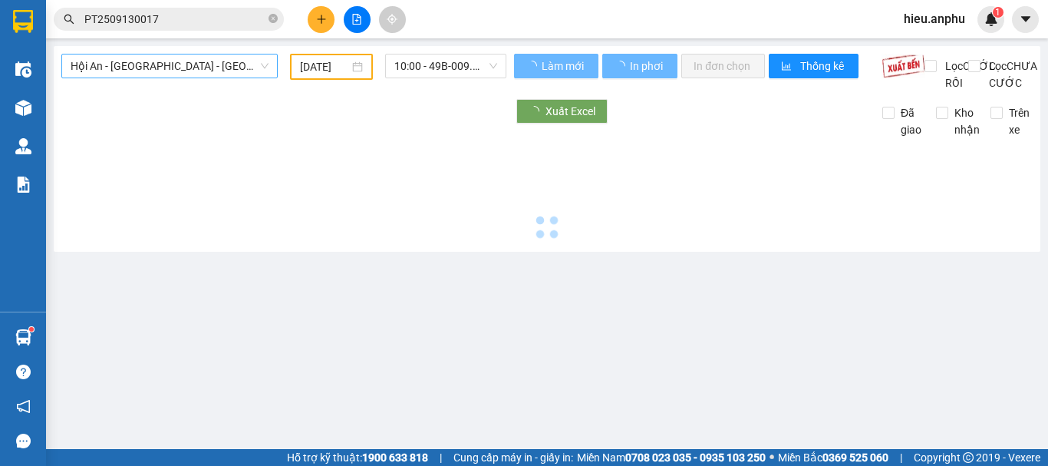
type input "[DATE]"
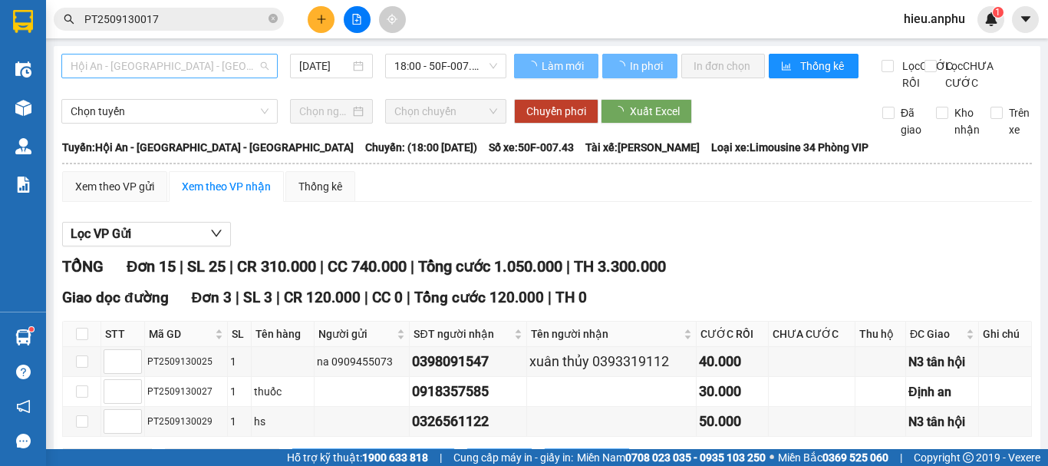
click at [124, 63] on span "Hội An - [GEOGRAPHIC_DATA] - [GEOGRAPHIC_DATA]" at bounding box center [170, 65] width 198 height 23
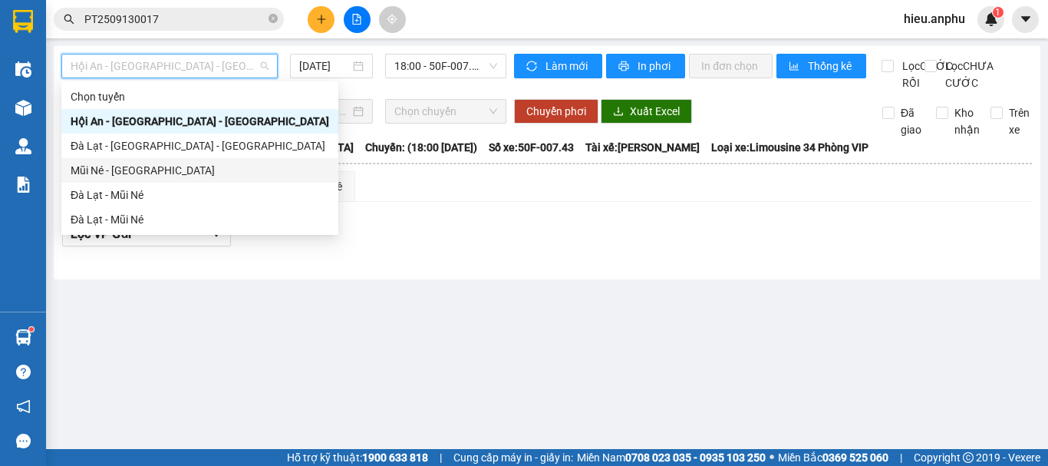
click at [112, 167] on div "Mũi Né - [GEOGRAPHIC_DATA]" at bounding box center [200, 170] width 259 height 17
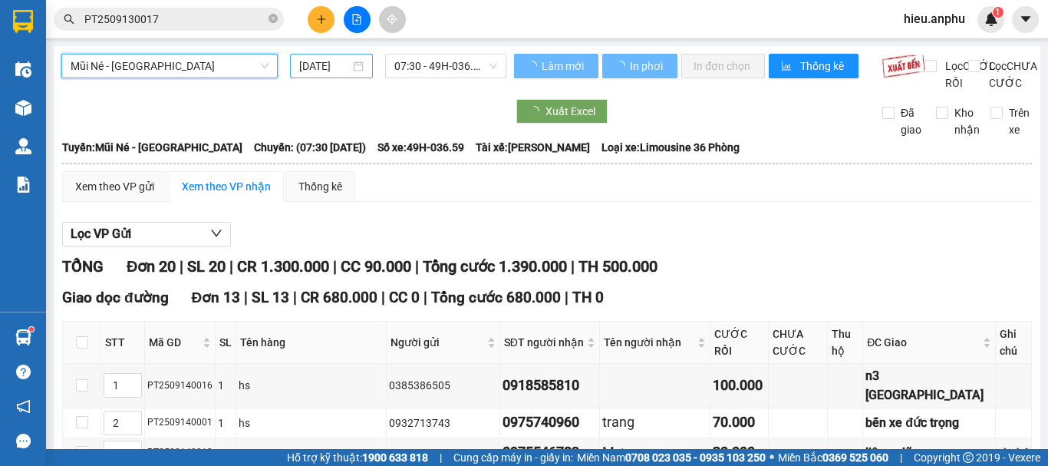
click at [327, 71] on input "[DATE]" at bounding box center [324, 66] width 51 height 17
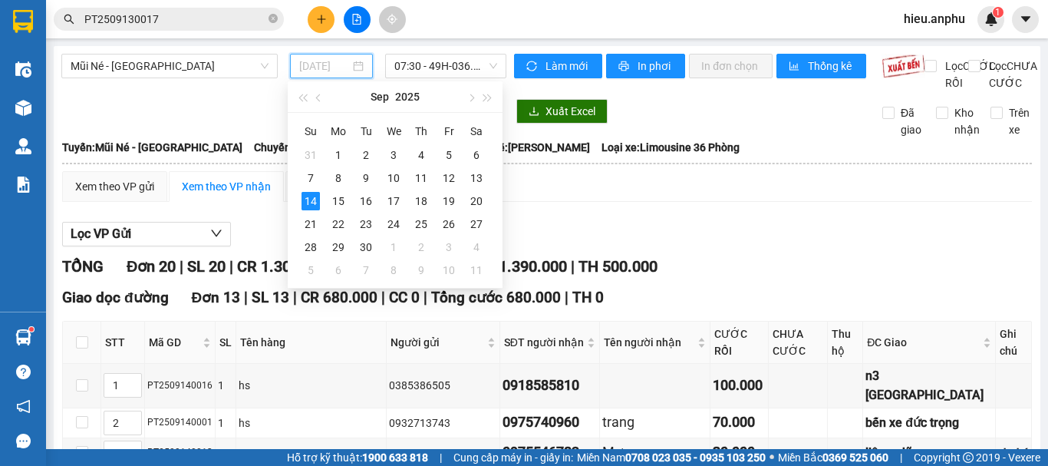
drag, startPoint x: 465, startPoint y: 175, endPoint x: 452, endPoint y: 134, distance: 42.7
click at [465, 174] on td "13" at bounding box center [477, 178] width 28 height 23
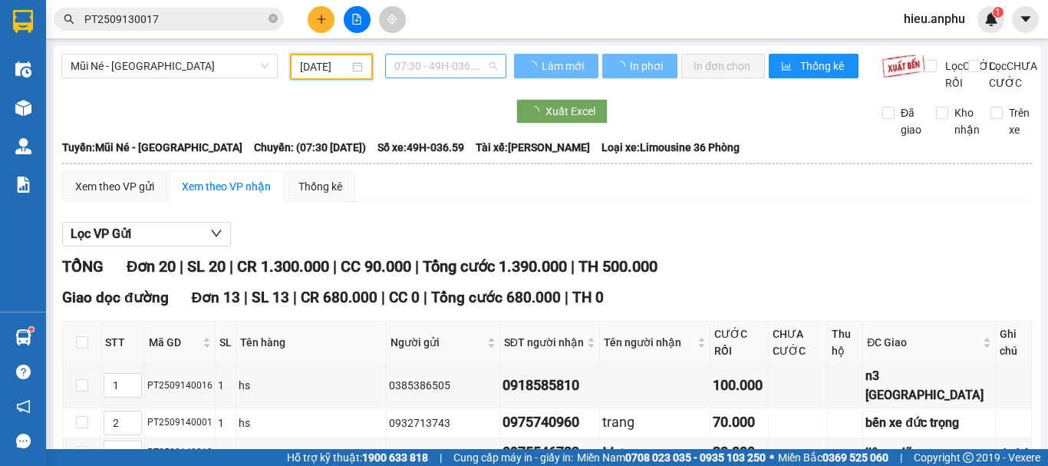
type input "[DATE]"
click at [424, 70] on span "07:30 - 49H-036.59" at bounding box center [445, 65] width 103 height 23
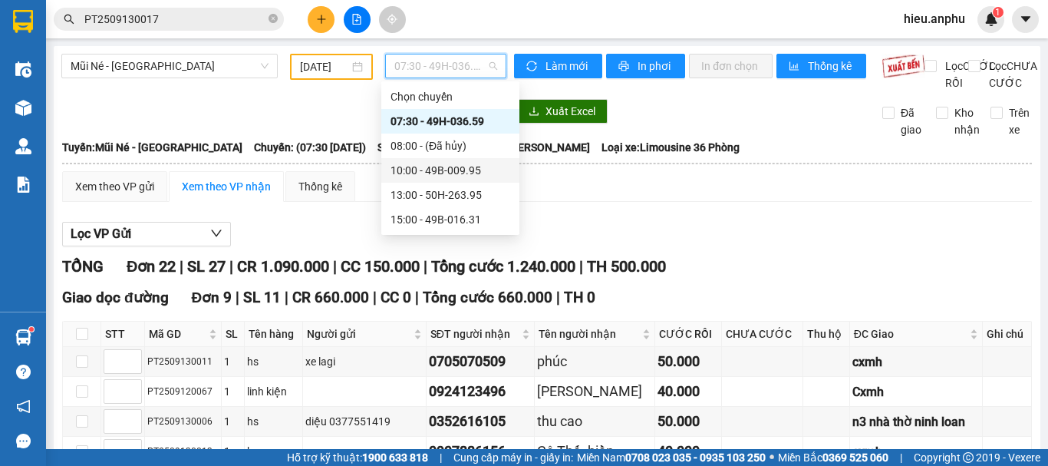
click at [417, 173] on div "10:00 - 49B-009.95" at bounding box center [451, 170] width 120 height 17
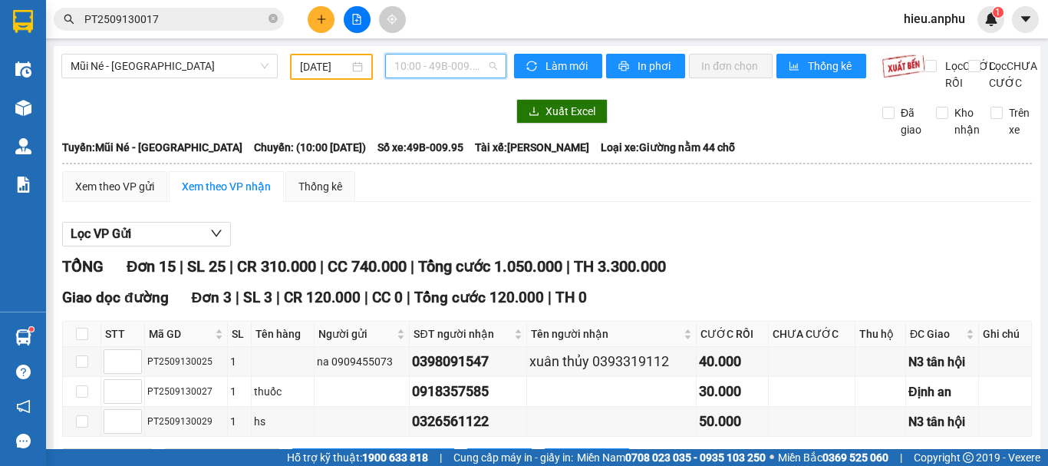
click at [430, 66] on span "10:00 - 49B-009.95" at bounding box center [445, 65] width 103 height 23
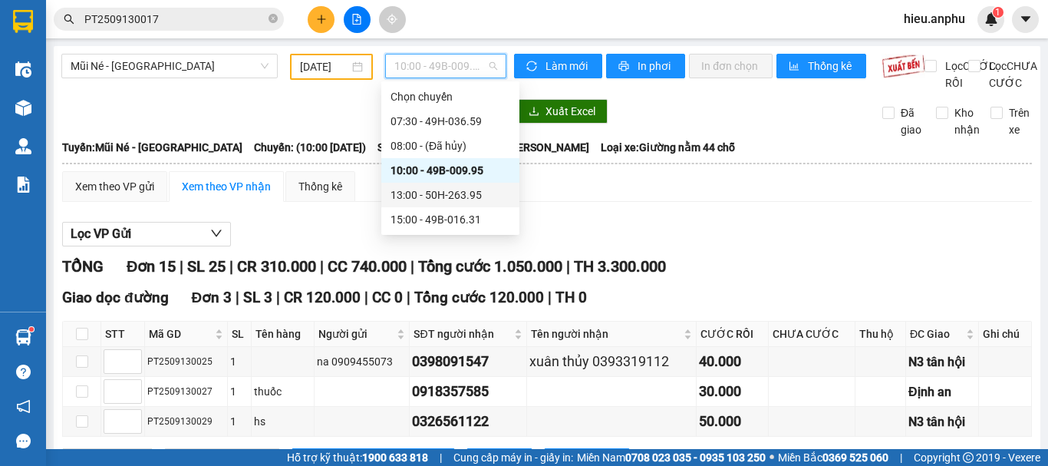
click at [401, 199] on div "13:00 - 50H-263.95" at bounding box center [451, 194] width 120 height 17
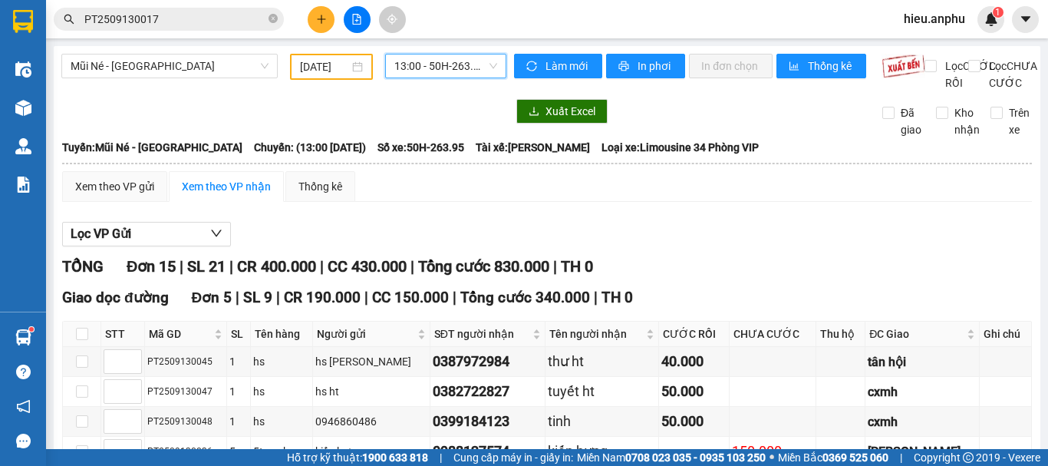
click at [430, 68] on span "13:00 - 50H-263.95" at bounding box center [445, 65] width 103 height 23
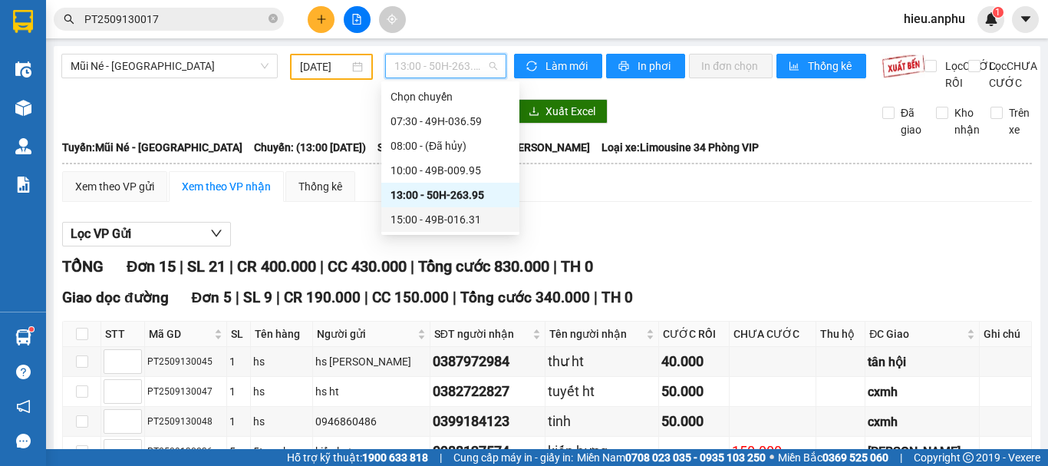
click at [403, 211] on div "15:00 - 49B-016.31" at bounding box center [451, 219] width 120 height 17
